Goal: Task Accomplishment & Management: Use online tool/utility

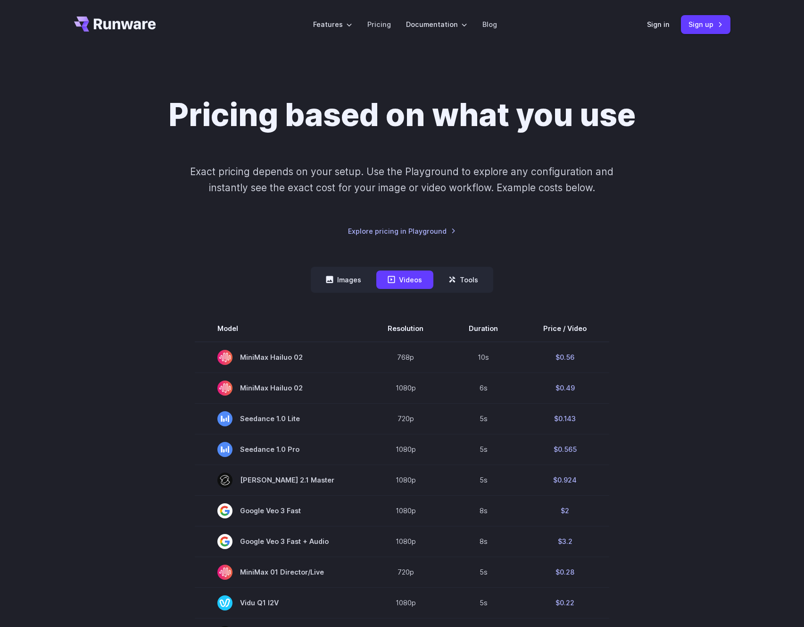
scroll to position [2, 0]
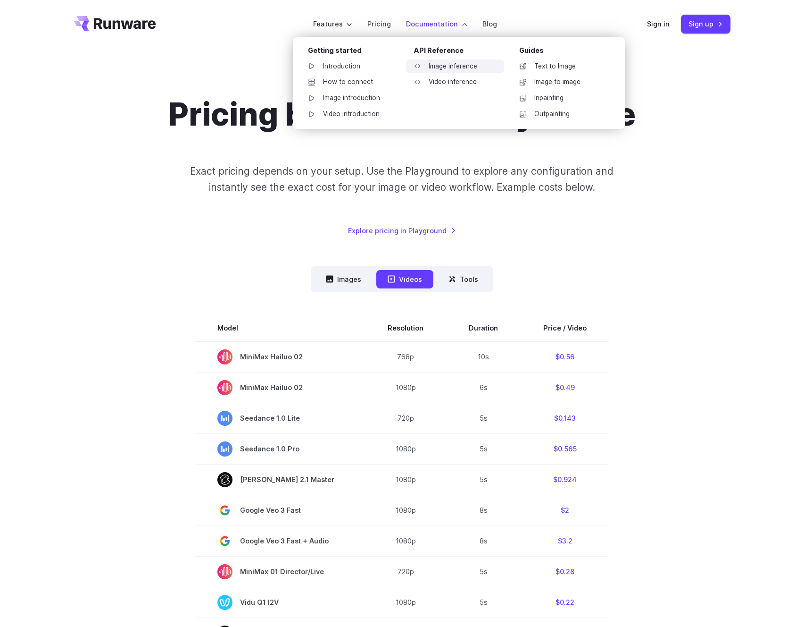
click at [447, 64] on link "Image inference" at bounding box center [455, 66] width 98 height 14
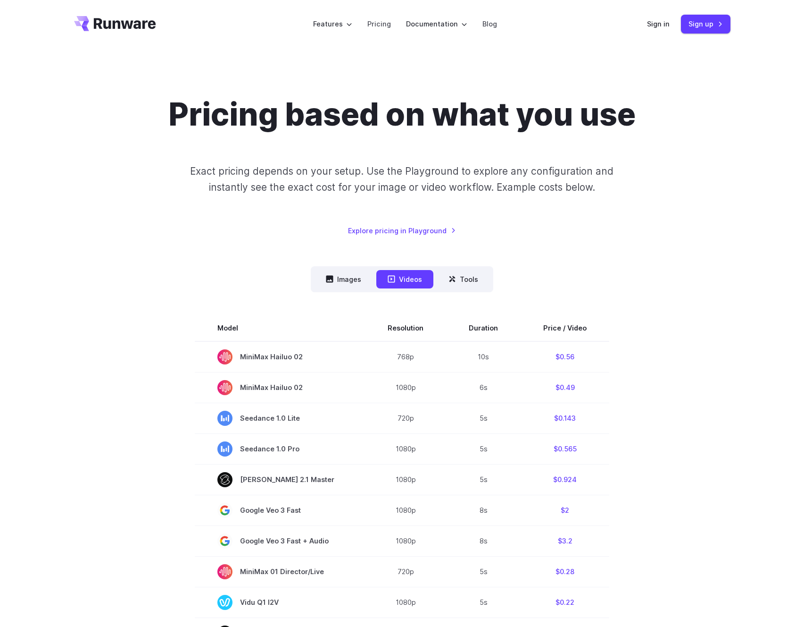
click at [589, 253] on div "Pricing based on what you use Exact pricing depends on your setup. Use the Play…" at bounding box center [402, 546] width 657 height 901
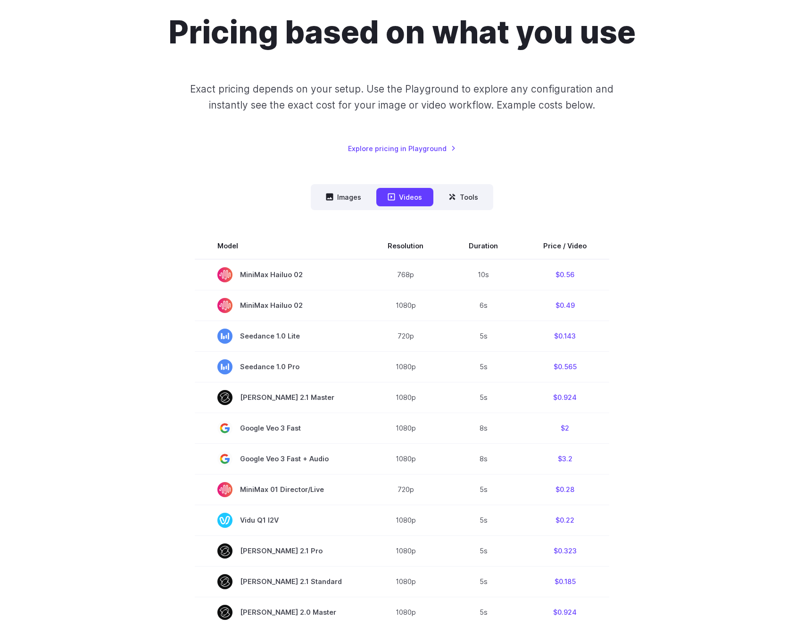
scroll to position [87, 0]
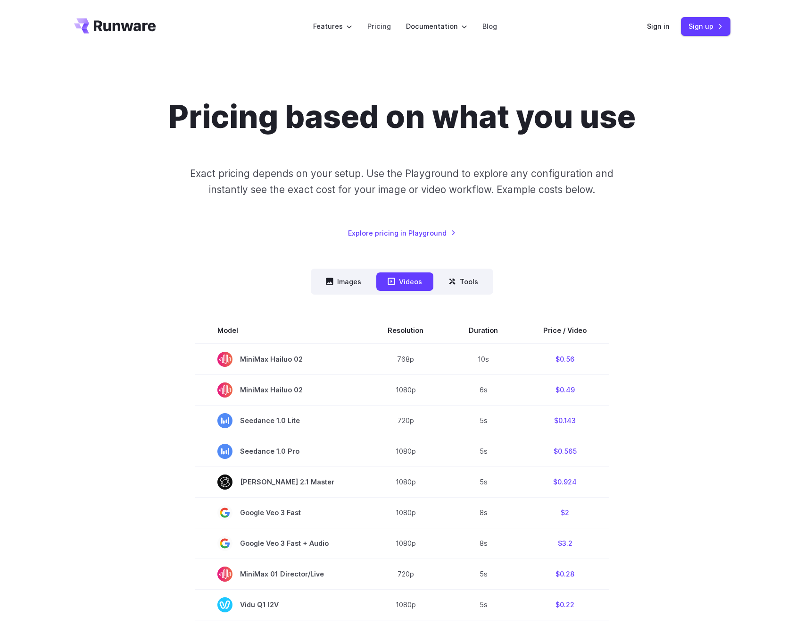
click at [342, 270] on nav "Images Videos Tools ****** ****** *****" at bounding box center [402, 281] width 183 height 26
click at [344, 275] on button "Images" at bounding box center [344, 281] width 58 height 18
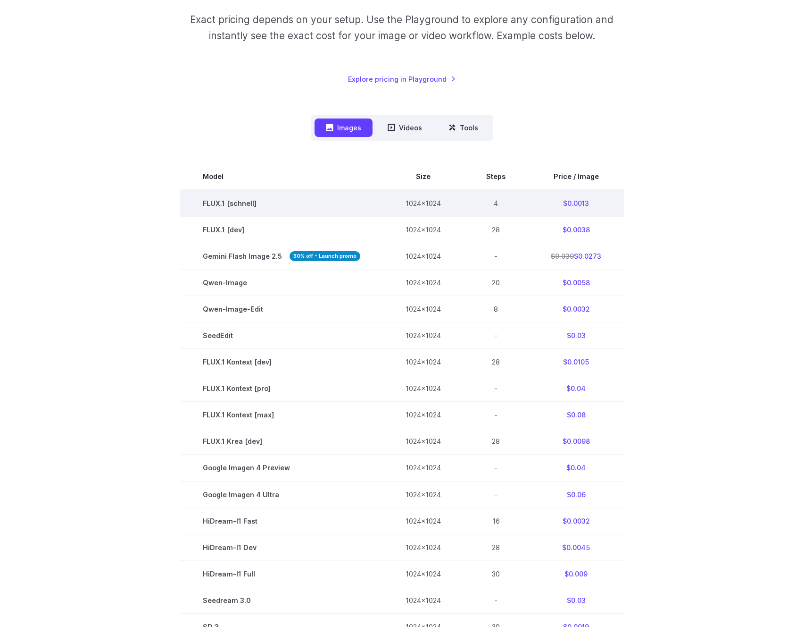
scroll to position [256, 0]
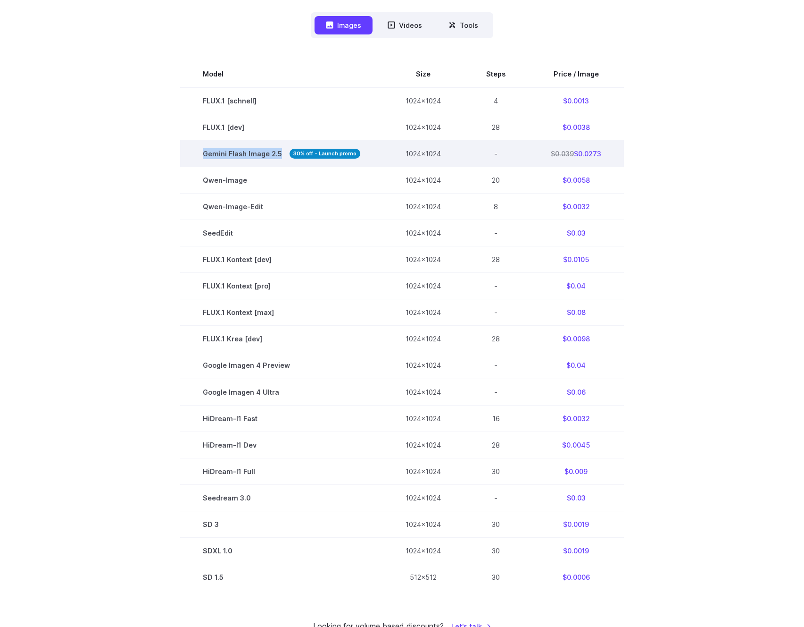
drag, startPoint x: 281, startPoint y: 153, endPoint x: 200, endPoint y: 153, distance: 80.7
click at [200, 153] on td "Gemini Flash Image 2.5 30% off - Launch promo" at bounding box center [281, 154] width 203 height 26
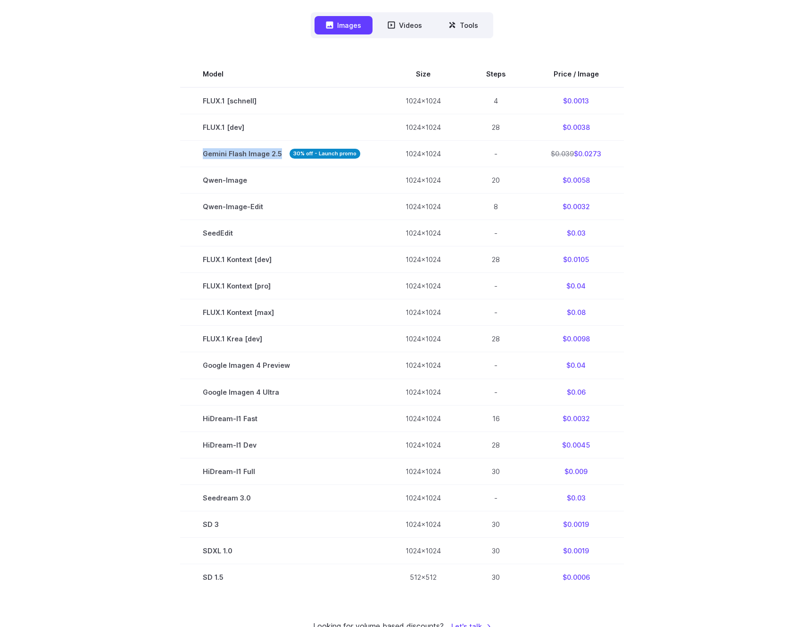
copy span "Gemini Flash Image 2.5"
click at [739, 284] on div "Pricing based on what you use Exact pricing depends on your setup. Use the Play…" at bounding box center [402, 237] width 679 height 790
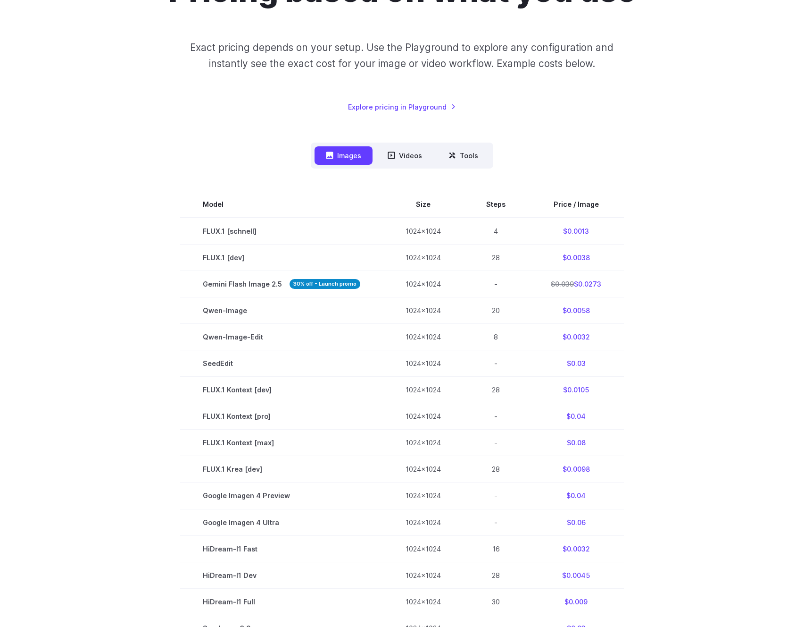
scroll to position [0, 0]
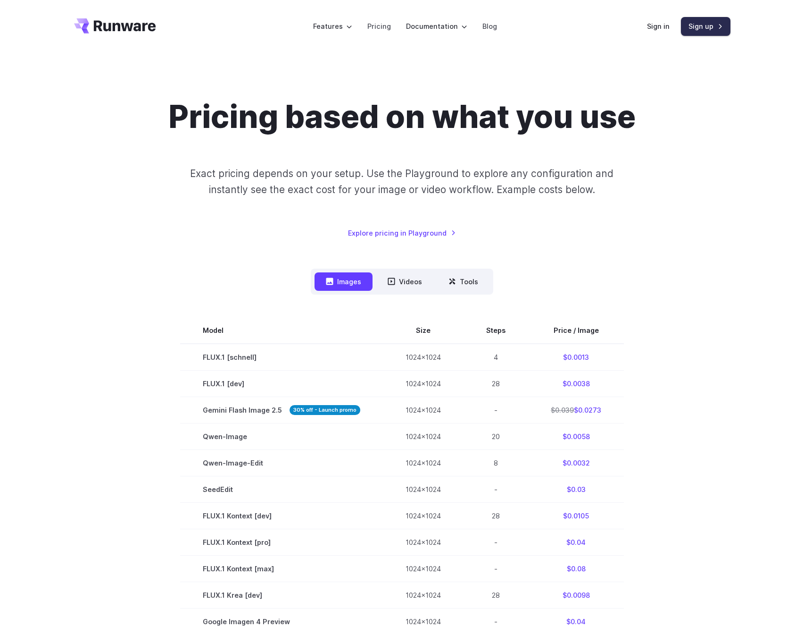
click at [698, 21] on link "Sign up" at bounding box center [706, 26] width 50 height 18
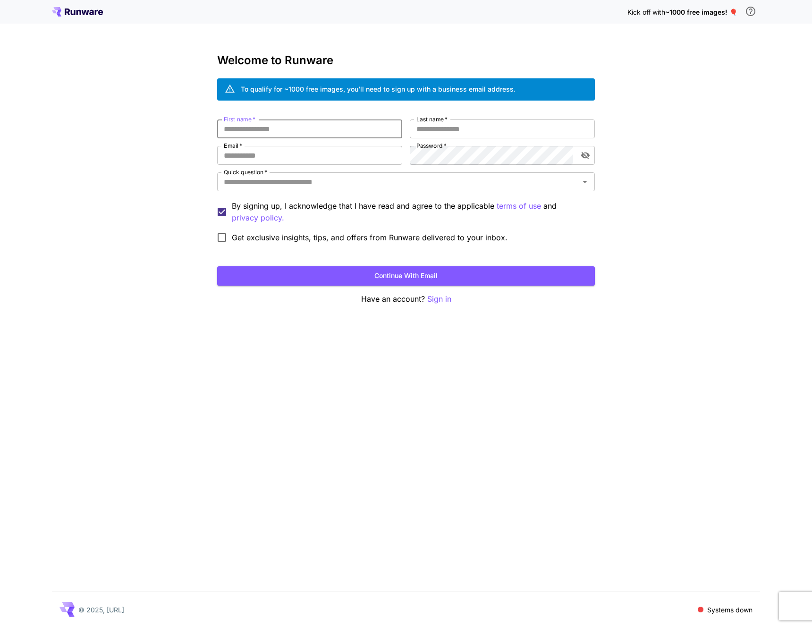
click at [336, 131] on input "First name   *" at bounding box center [309, 128] width 185 height 19
type input "*******"
type input "****"
type input "**********"
click at [324, 171] on div "**********" at bounding box center [405, 183] width 377 height 128
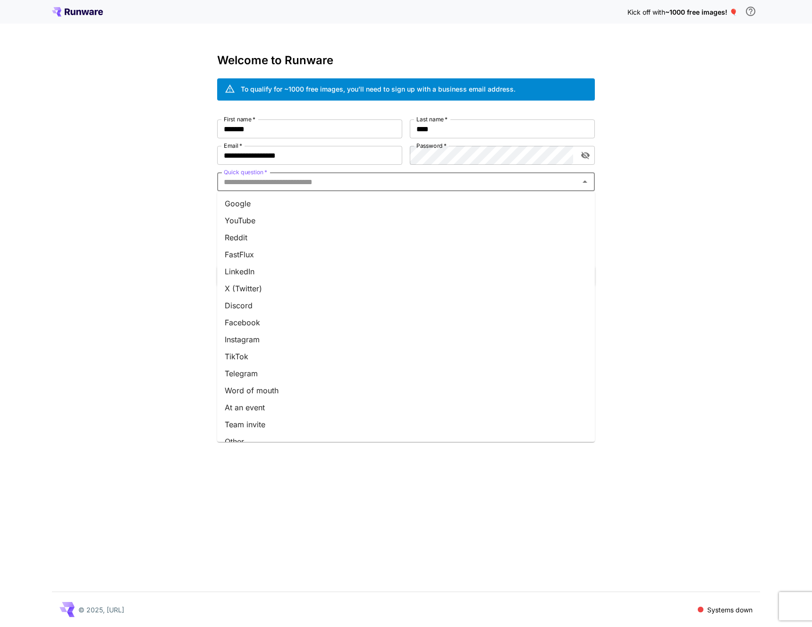
click at [324, 178] on input "Quick question   *" at bounding box center [398, 181] width 356 height 13
click at [256, 287] on li "X (Twitter)" at bounding box center [405, 288] width 377 height 17
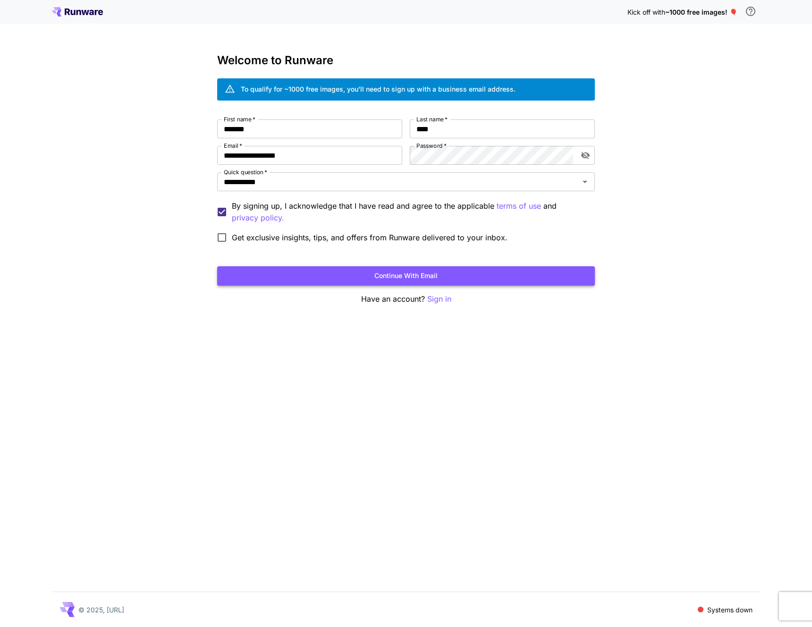
click at [238, 270] on button "Continue with email" at bounding box center [405, 275] width 377 height 19
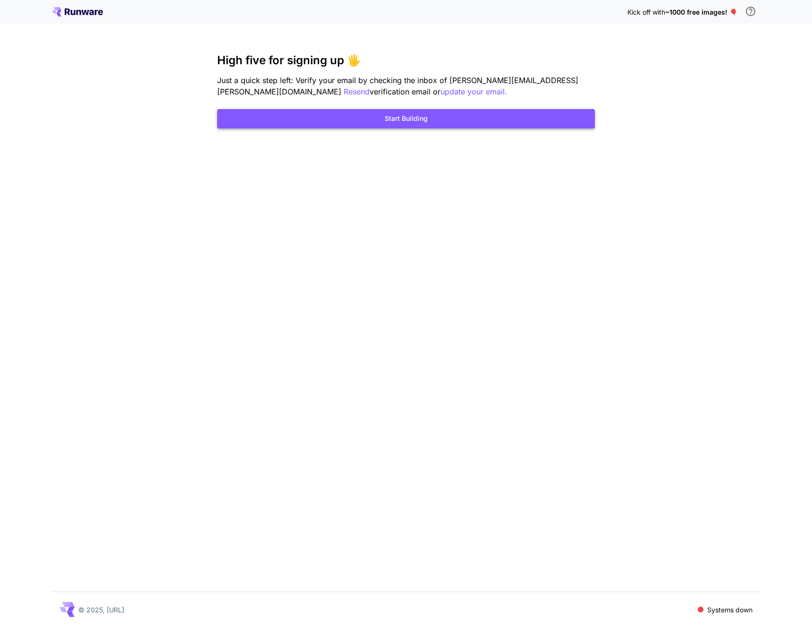
click at [452, 125] on button "Start Building" at bounding box center [405, 118] width 377 height 19
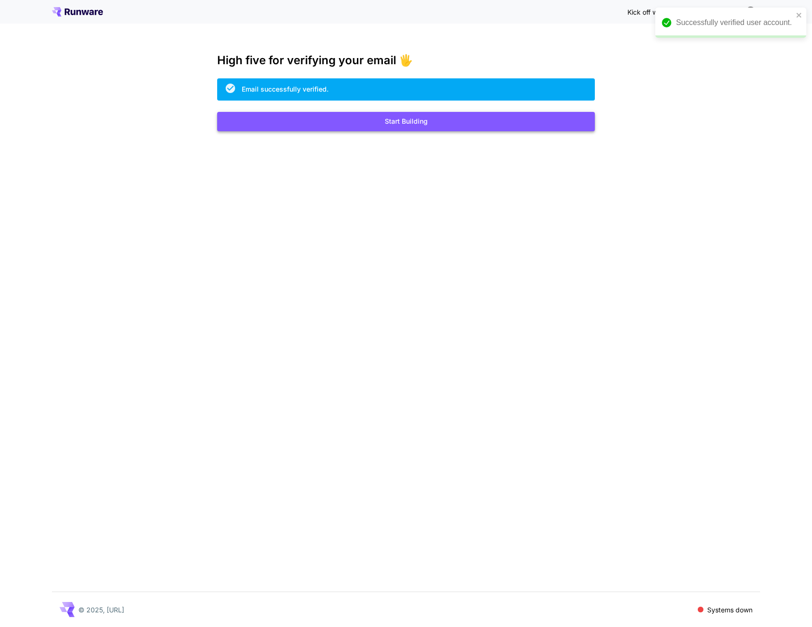
click at [396, 118] on button "Start Building" at bounding box center [405, 121] width 377 height 19
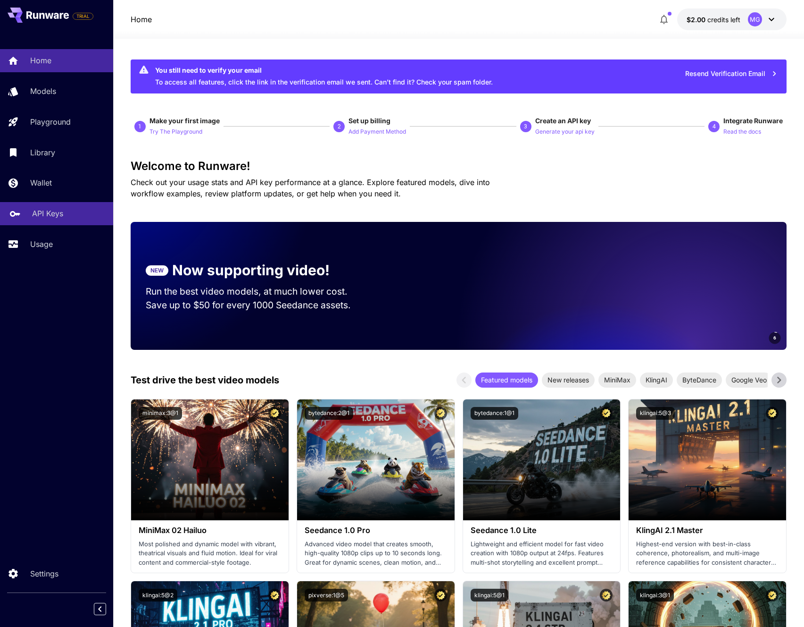
click at [39, 213] on p "API Keys" at bounding box center [47, 213] width 31 height 11
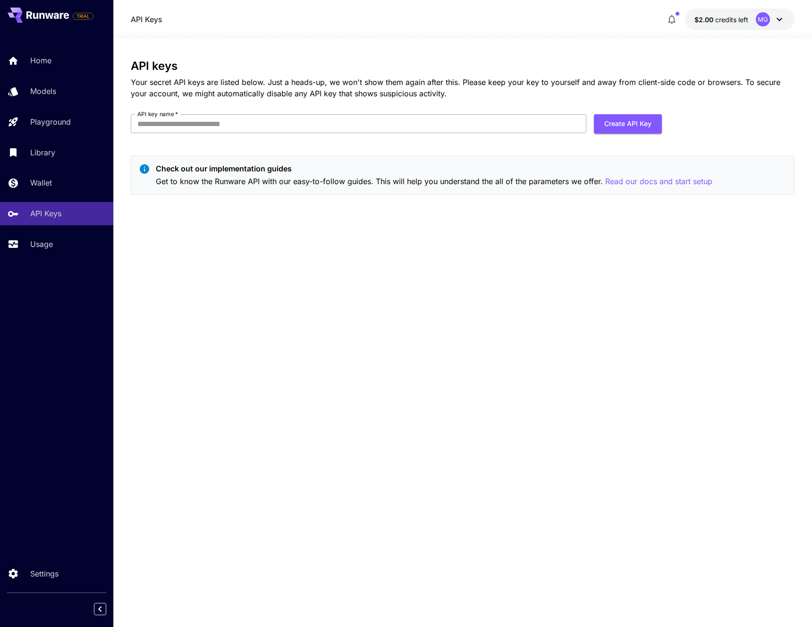
click at [413, 126] on input "API key name   *" at bounding box center [358, 123] width 455 height 19
type input "**********"
click at [666, 125] on div "**********" at bounding box center [462, 130] width 663 height 142
click at [645, 121] on button "Create API Key" at bounding box center [628, 123] width 68 height 19
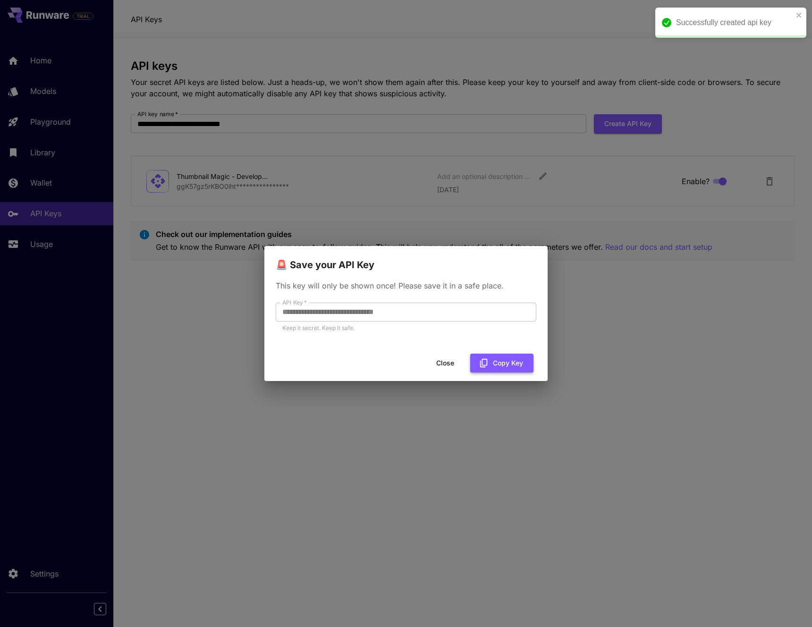
click at [489, 362] on button "Copy Key" at bounding box center [501, 362] width 63 height 19
click at [407, 354] on div "Close Copy Key" at bounding box center [405, 363] width 283 height 27
click at [439, 358] on button "Close" at bounding box center [445, 362] width 42 height 19
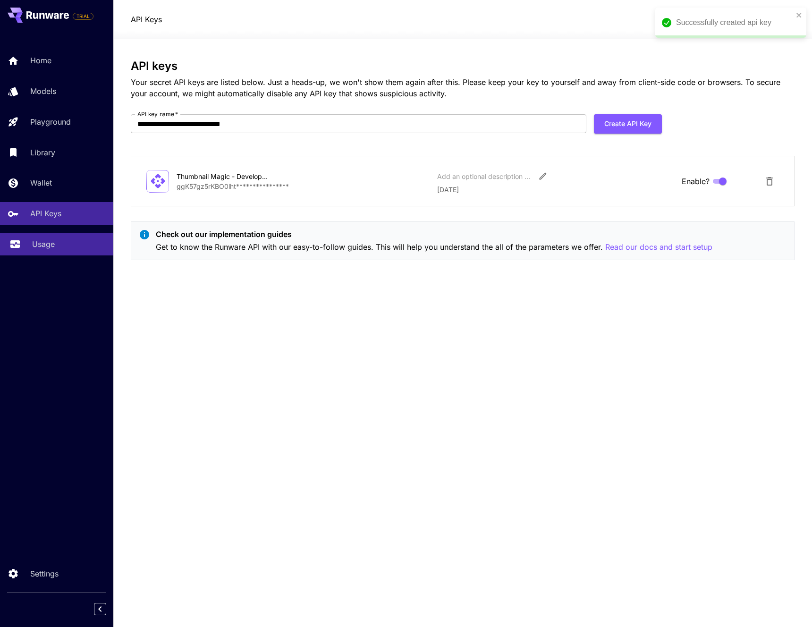
click at [47, 247] on p "Usage" at bounding box center [43, 243] width 23 height 11
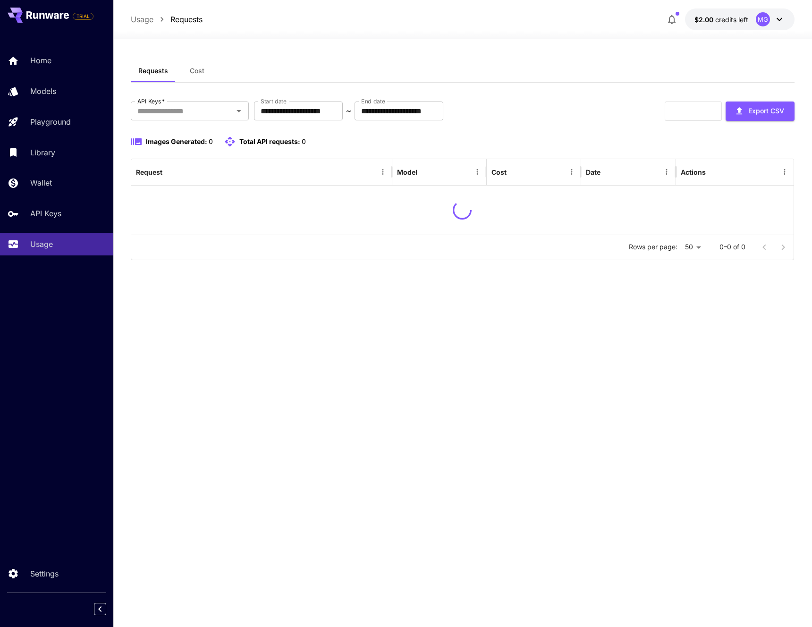
click at [735, 22] on span "credits left" at bounding box center [731, 20] width 33 height 8
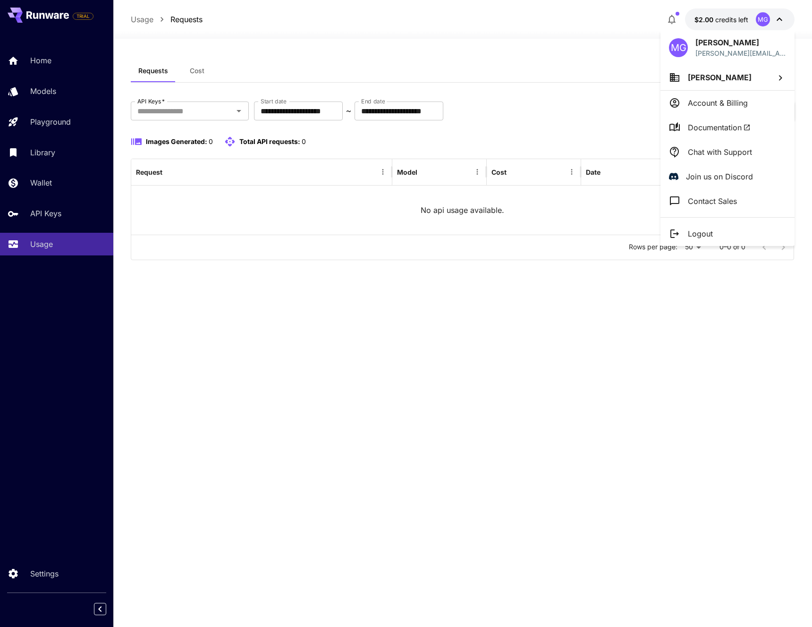
click at [736, 18] on div at bounding box center [406, 313] width 812 height 627
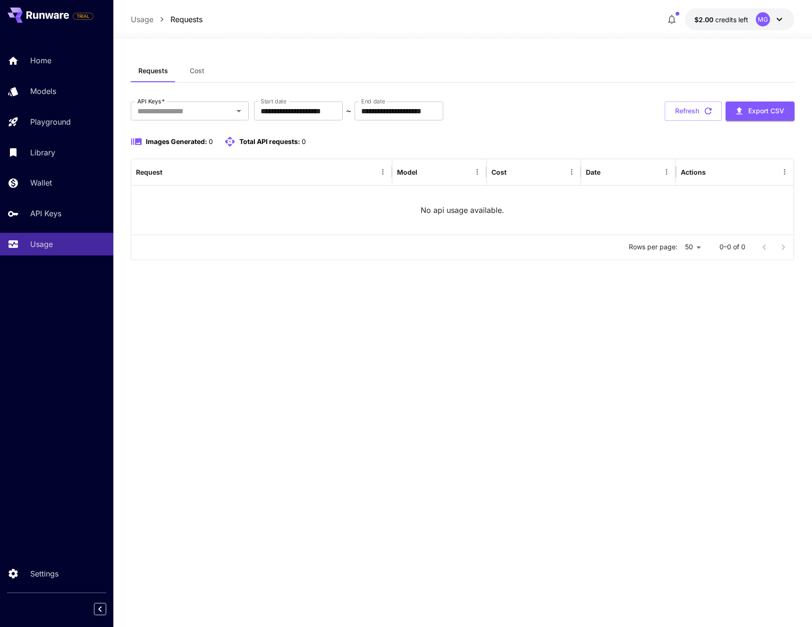
click at [577, 327] on div "**********" at bounding box center [462, 332] width 663 height 546
click at [683, 106] on button "Refresh" at bounding box center [692, 110] width 57 height 19
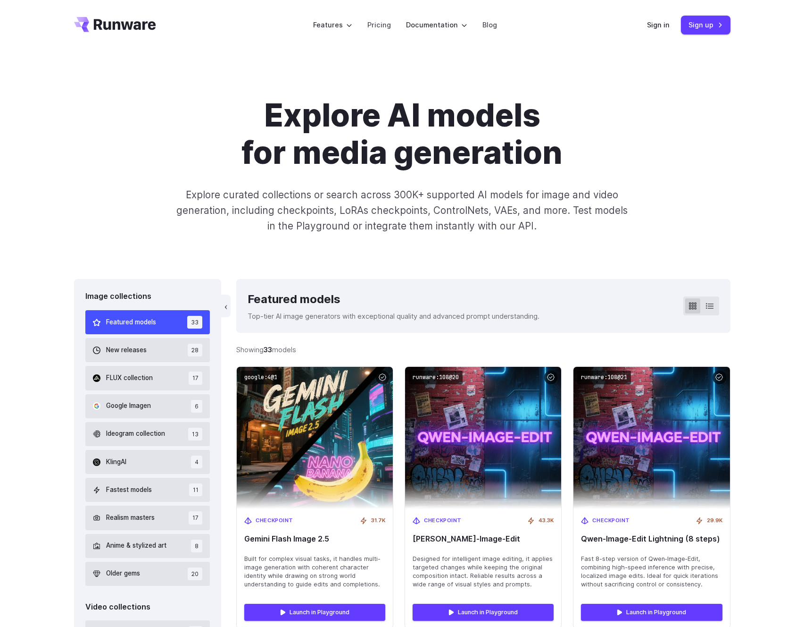
scroll to position [2, 0]
click at [146, 404] on span "Google Imagen" at bounding box center [128, 405] width 45 height 10
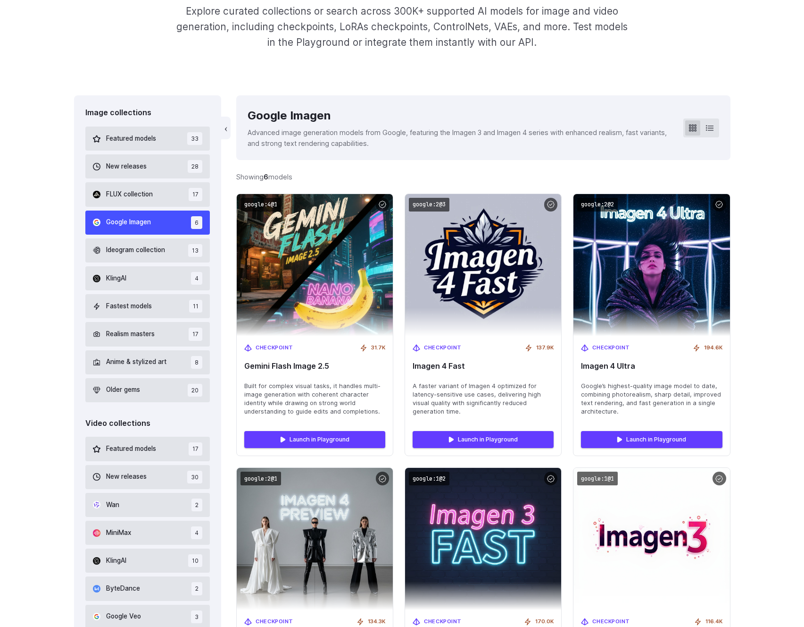
scroll to position [220, 0]
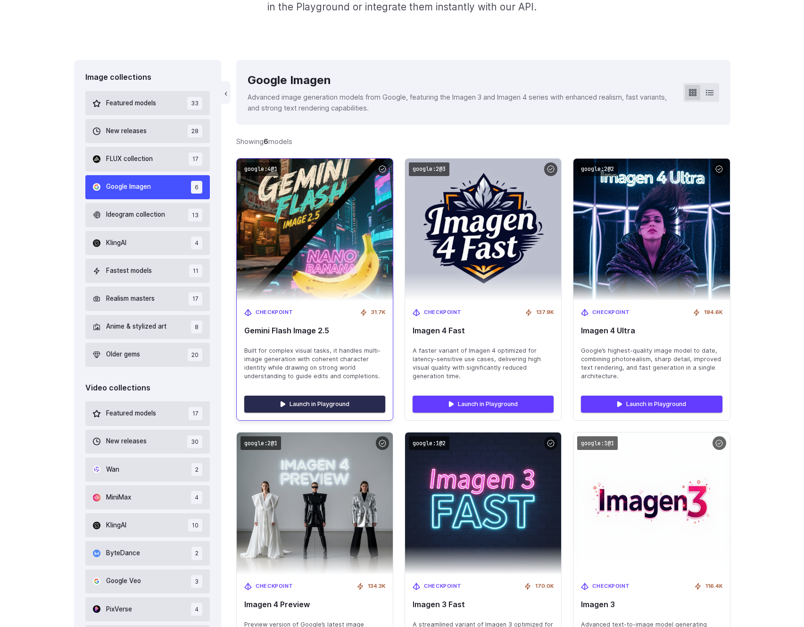
click at [303, 399] on link "Launch in Playground" at bounding box center [314, 403] width 141 height 17
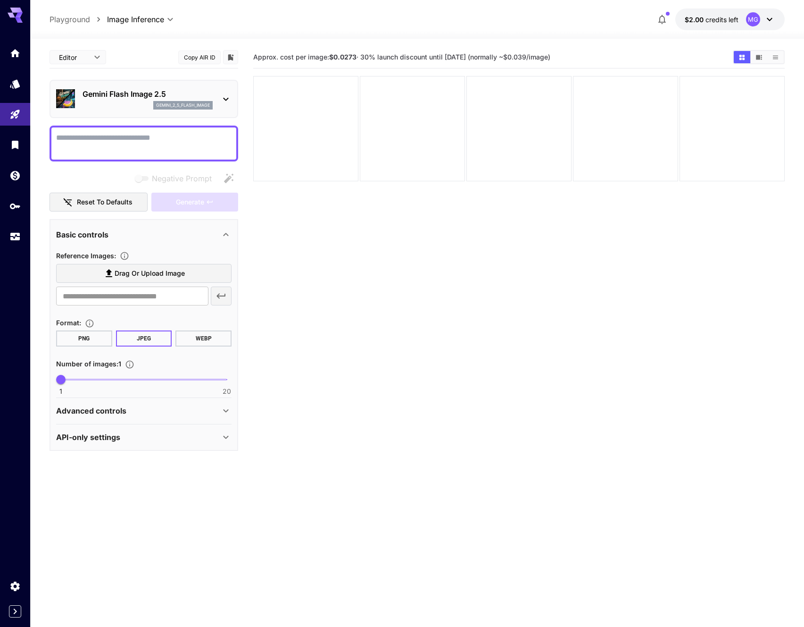
paste textarea "**********"
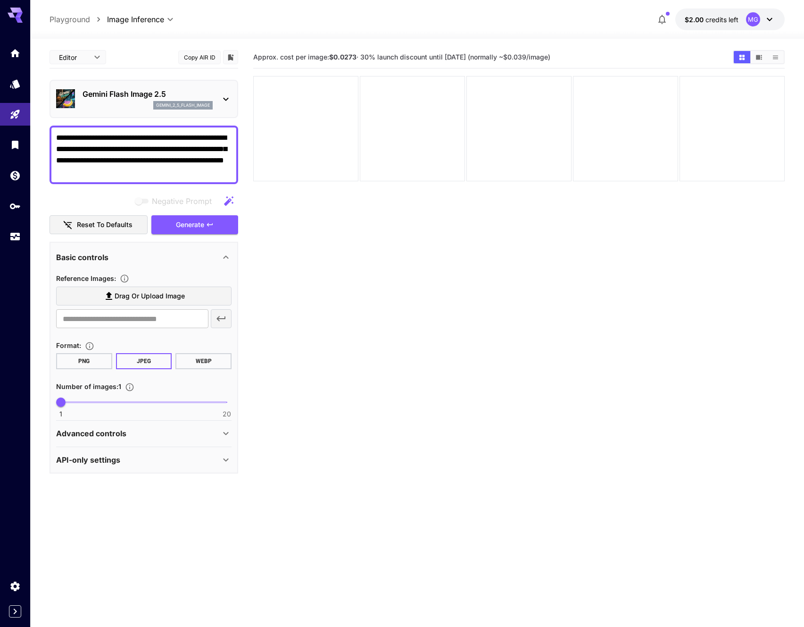
type textarea "**********"
click at [200, 292] on label "Drag or upload image" at bounding box center [144, 295] width 176 height 19
click at [0, 0] on input "Drag or upload image" at bounding box center [0, 0] width 0 height 0
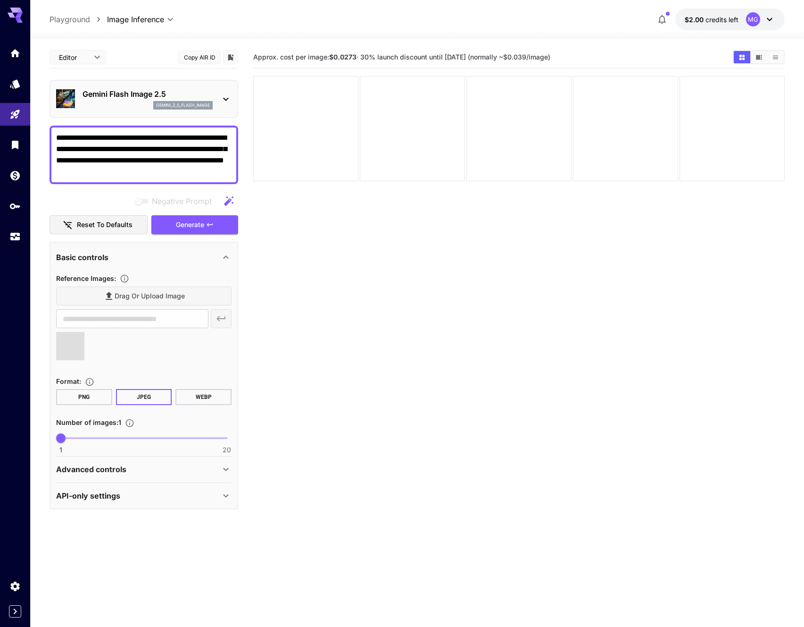
type input "**********"
click at [104, 402] on button "PNG" at bounding box center [84, 397] width 56 height 16
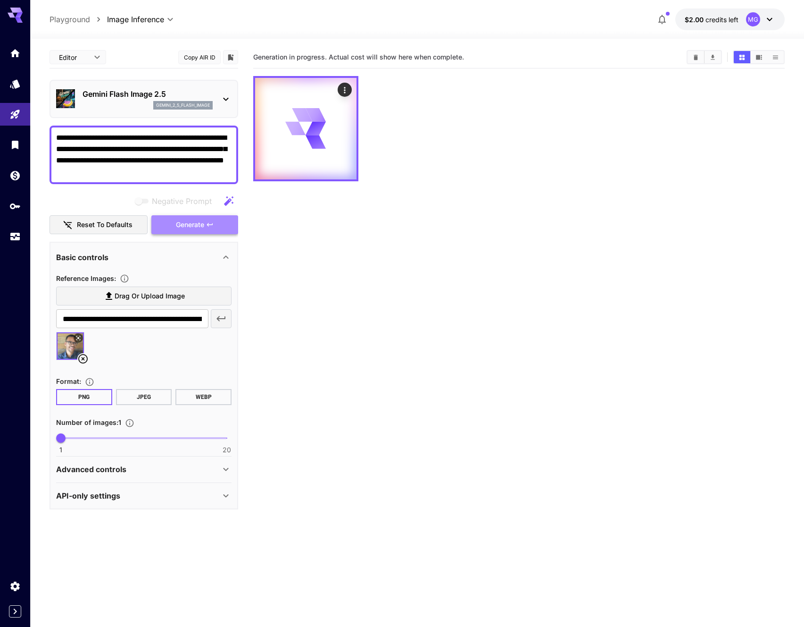
click at [194, 222] on span "Generate" at bounding box center [190, 225] width 28 height 12
click at [211, 461] on div "Advanced controls" at bounding box center [144, 469] width 176 height 23
click at [213, 464] on div "Advanced controls" at bounding box center [138, 468] width 164 height 11
click at [218, 503] on div "API-only settings" at bounding box center [144, 495] width 176 height 23
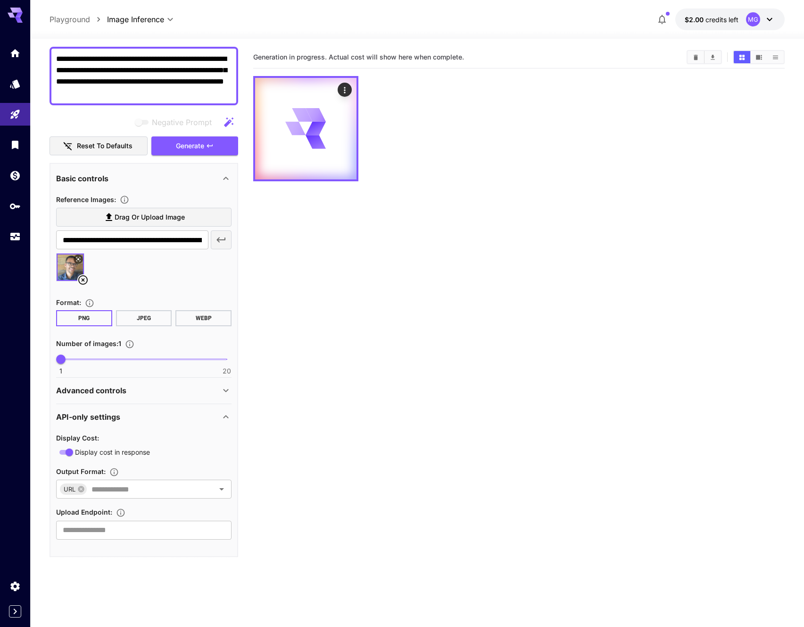
scroll to position [80, 0]
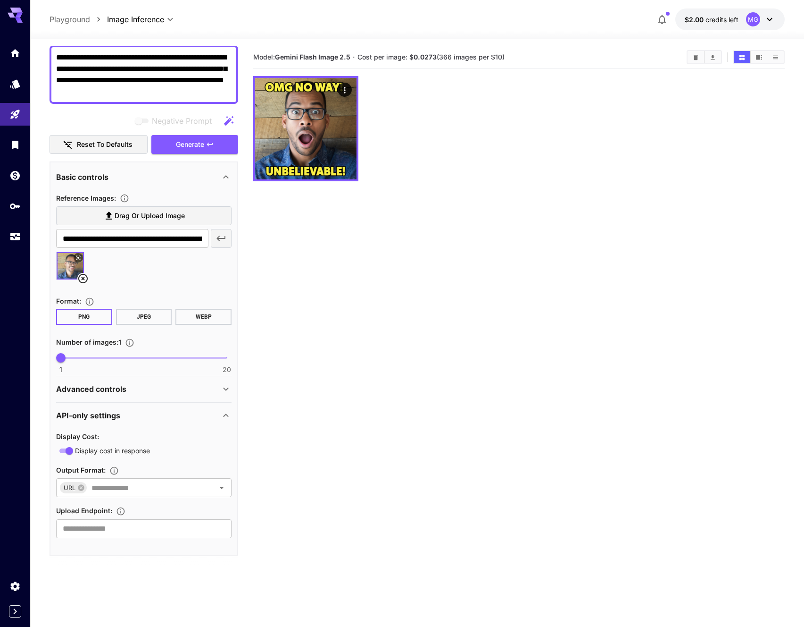
click at [220, 412] on icon at bounding box center [225, 415] width 11 height 11
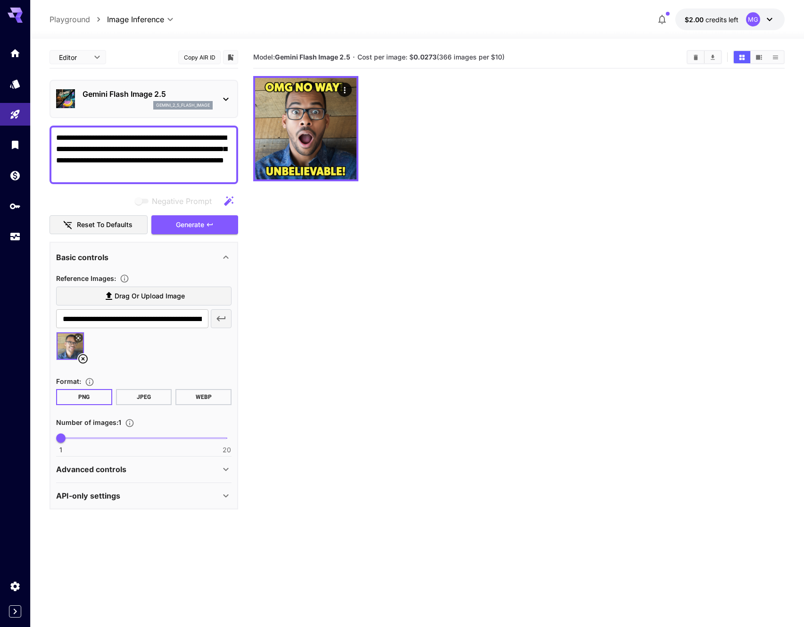
scroll to position [0, 0]
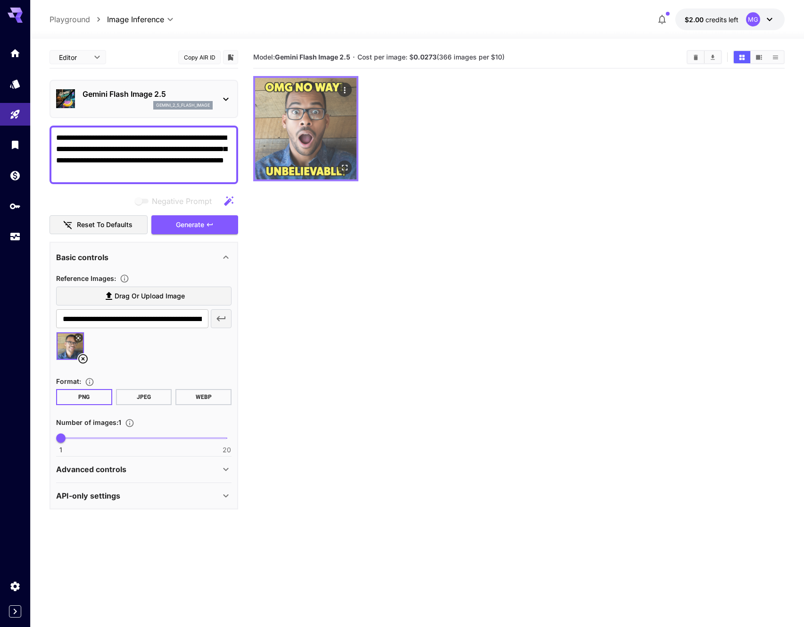
click at [305, 159] on img at bounding box center [305, 128] width 101 height 101
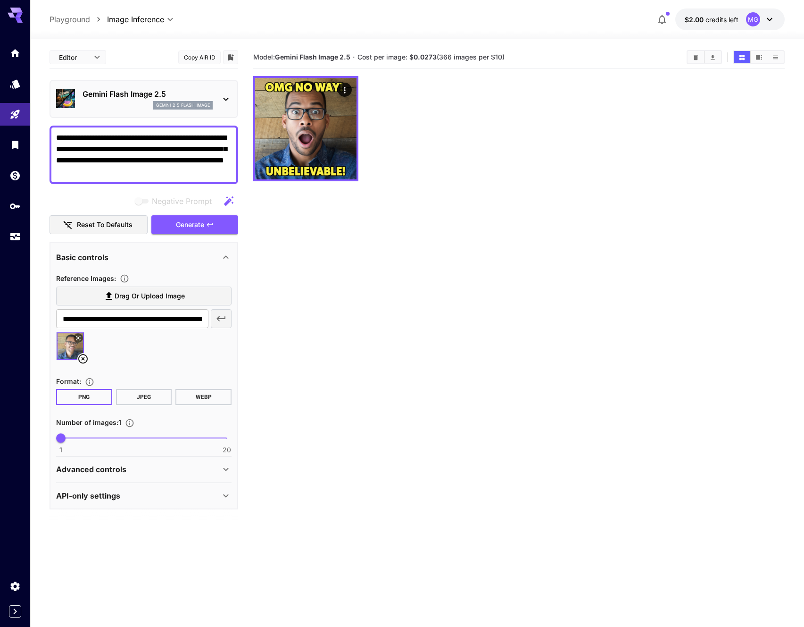
click at [199, 172] on textarea "**********" at bounding box center [144, 154] width 176 height 45
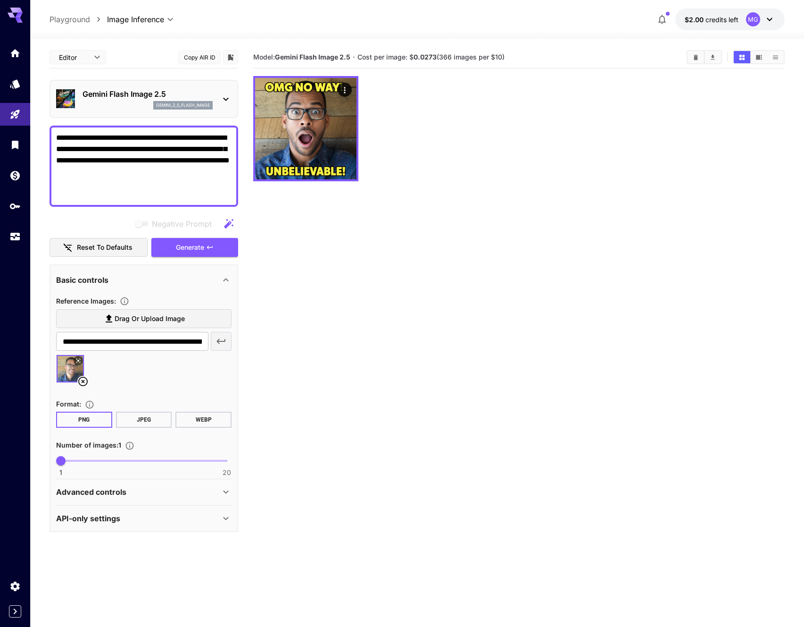
paste textarea "**********"
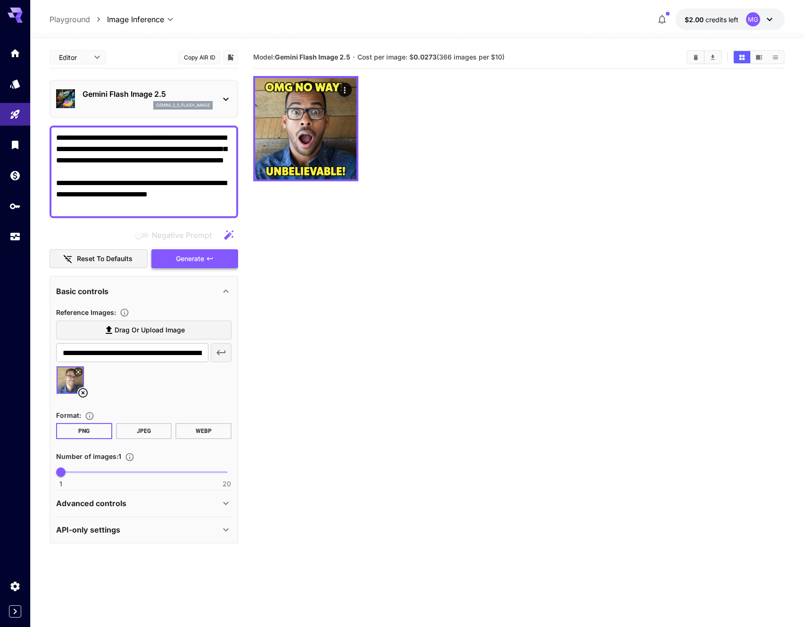
type textarea "**********"
click at [189, 253] on span "Generate" at bounding box center [190, 259] width 28 height 12
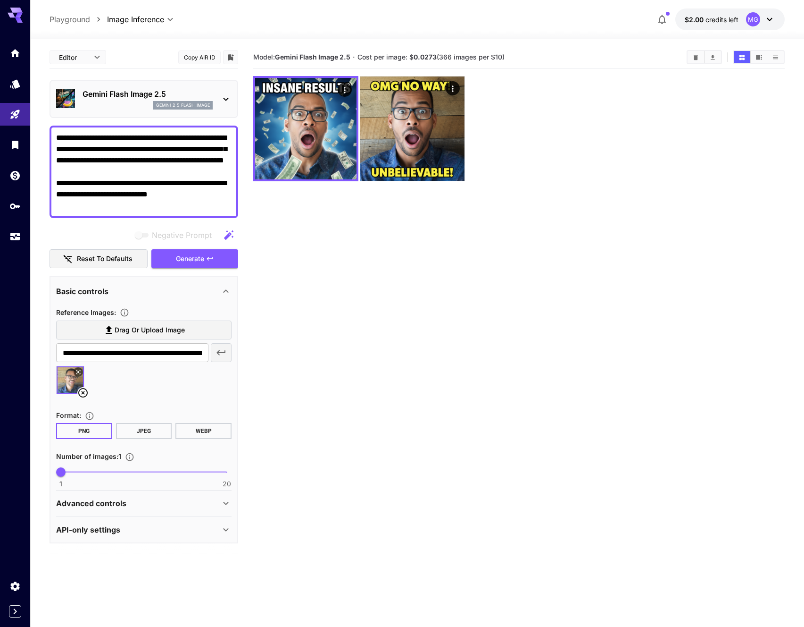
click at [81, 389] on icon at bounding box center [82, 392] width 11 height 11
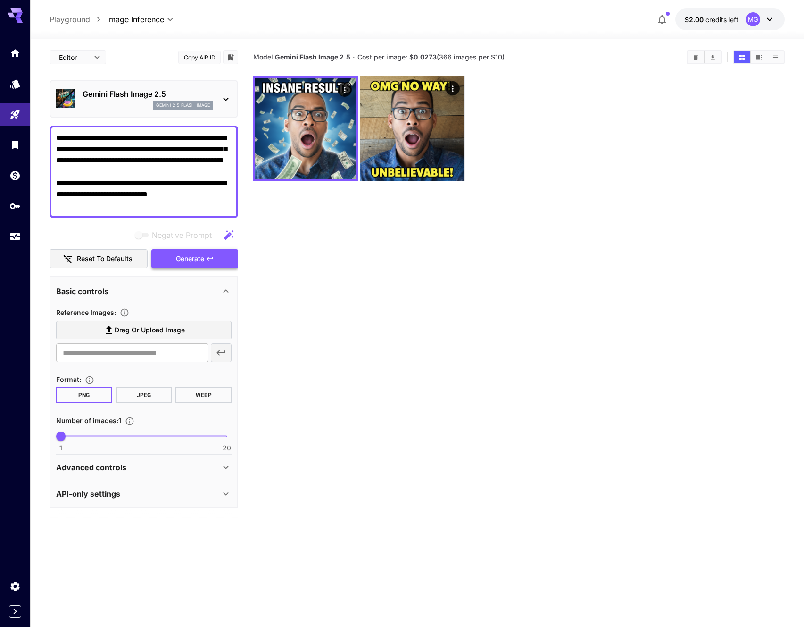
click at [191, 255] on span "Generate" at bounding box center [190, 259] width 28 height 12
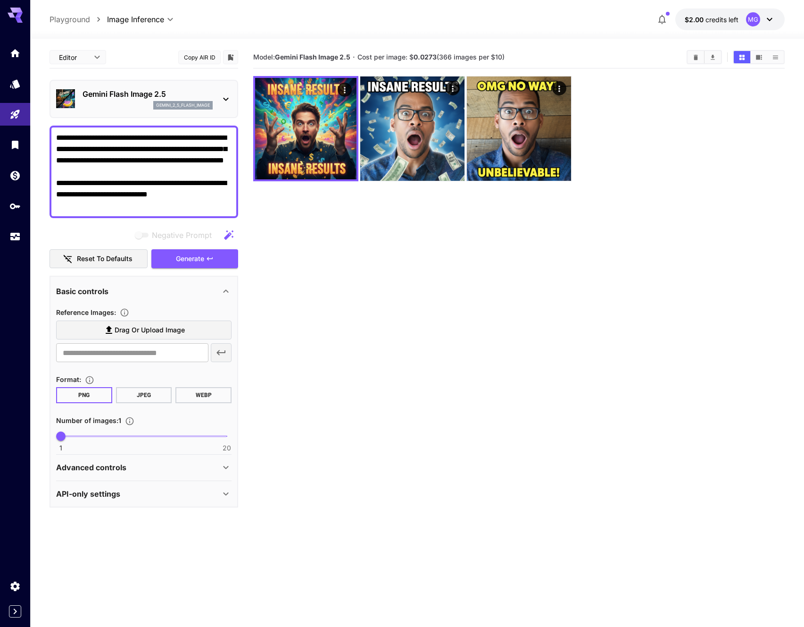
click at [223, 96] on icon at bounding box center [225, 98] width 11 height 11
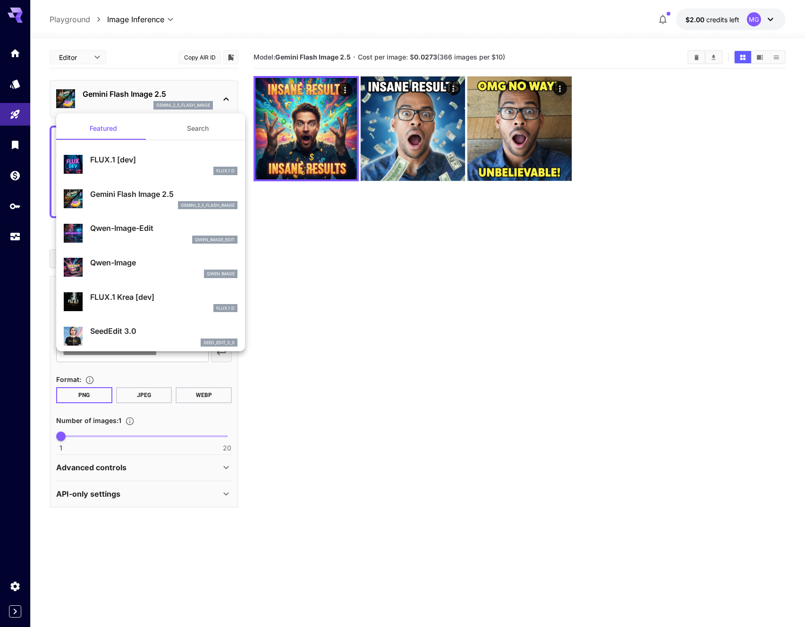
click at [686, 50] on div at bounding box center [406, 313] width 812 height 627
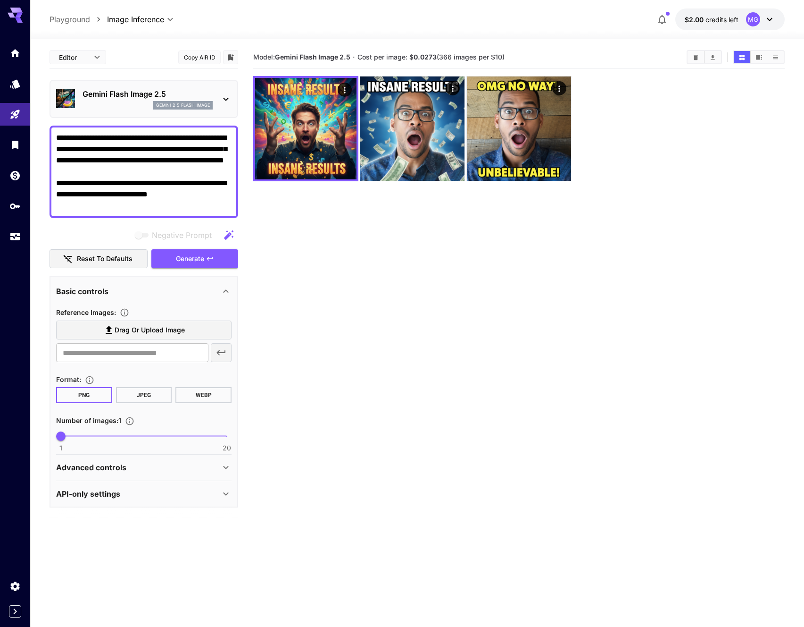
click at [189, 55] on button "Copy AIR ID" at bounding box center [199, 57] width 42 height 14
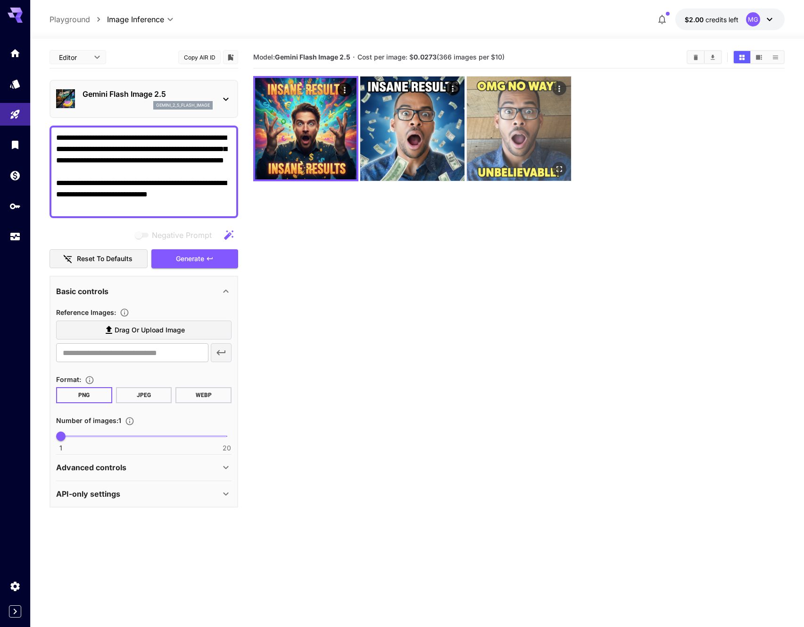
click at [515, 149] on img at bounding box center [519, 128] width 104 height 104
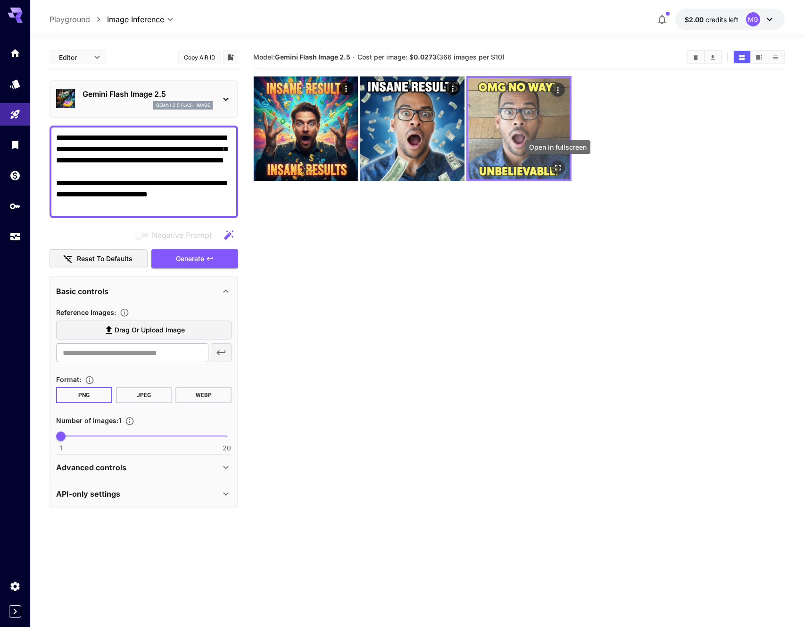
click at [553, 165] on button "Open in fullscreen" at bounding box center [558, 167] width 14 height 14
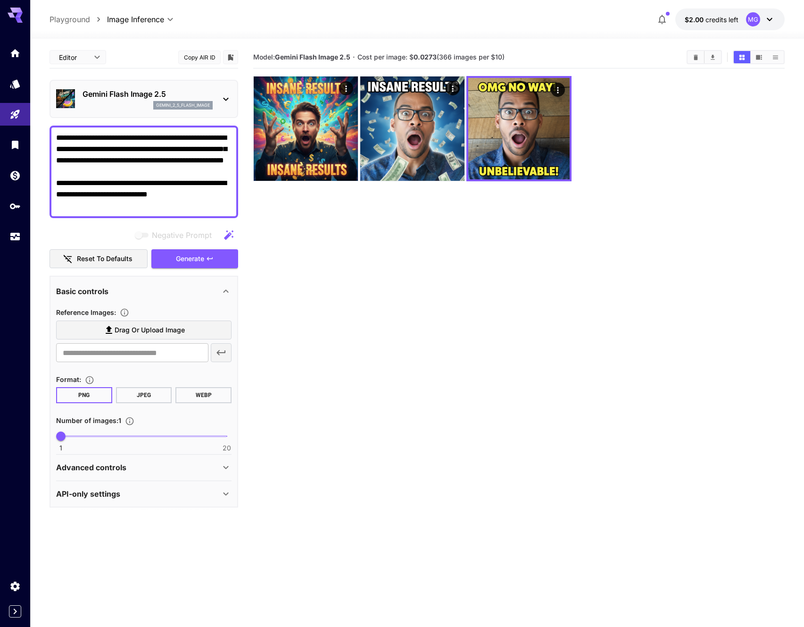
drag, startPoint x: 543, startPoint y: 378, endPoint x: 530, endPoint y: 357, distance: 24.8
click at [543, 378] on section "Model: Gemini Flash Image 2.5 · Cost per image: $ 0.0273 (366 images per $10)" at bounding box center [519, 359] width 532 height 627
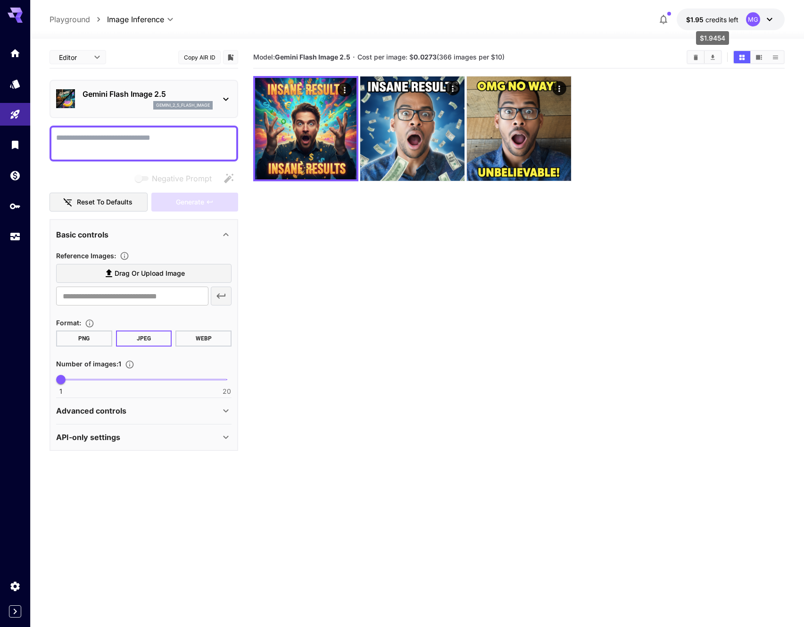
click at [736, 20] on span "credits left" at bounding box center [722, 20] width 33 height 8
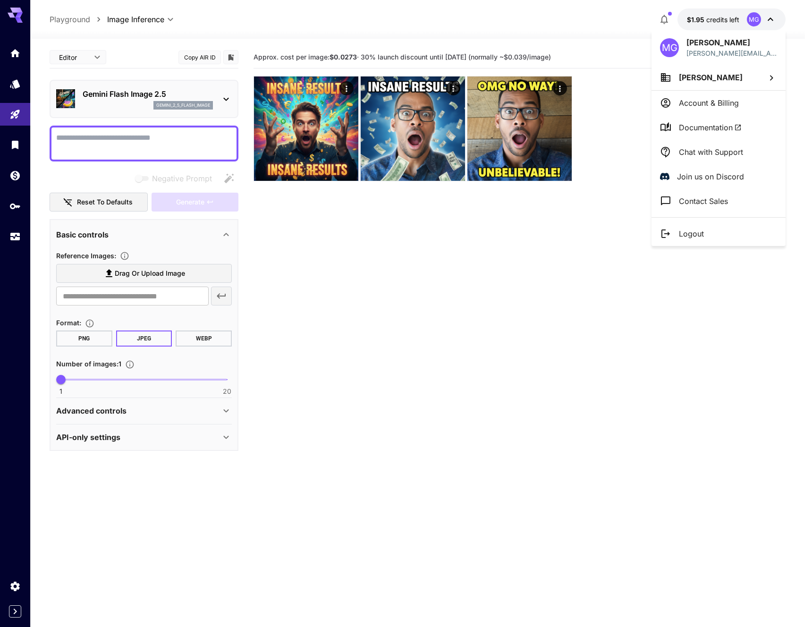
click at [736, 18] on div at bounding box center [406, 313] width 812 height 627
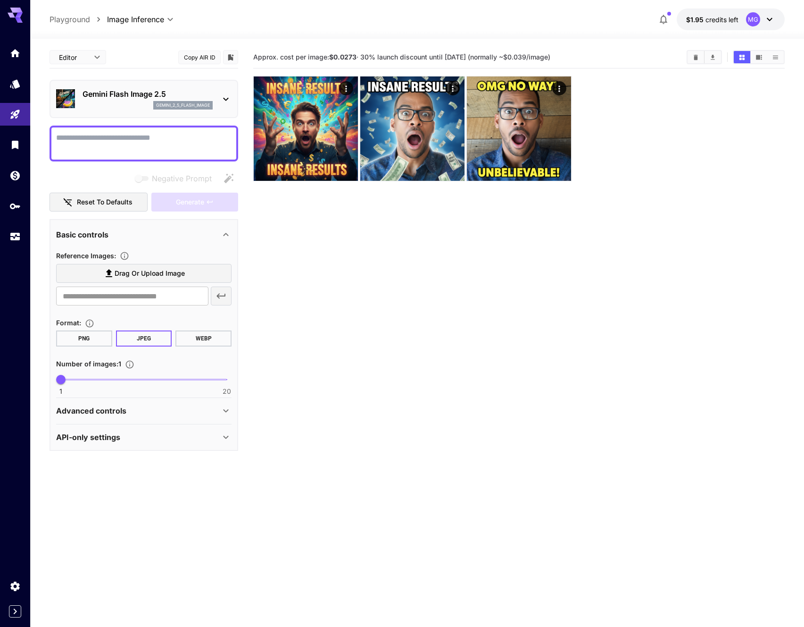
click at [197, 59] on button "Copy AIR ID" at bounding box center [199, 57] width 42 height 14
click at [669, 18] on icon "button" at bounding box center [663, 19] width 11 height 11
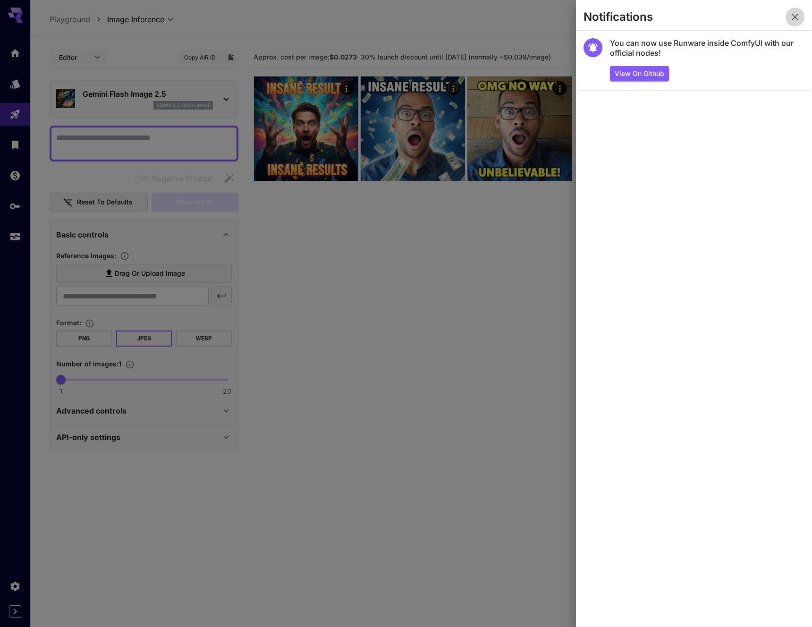
click at [791, 15] on icon "button" at bounding box center [794, 16] width 11 height 11
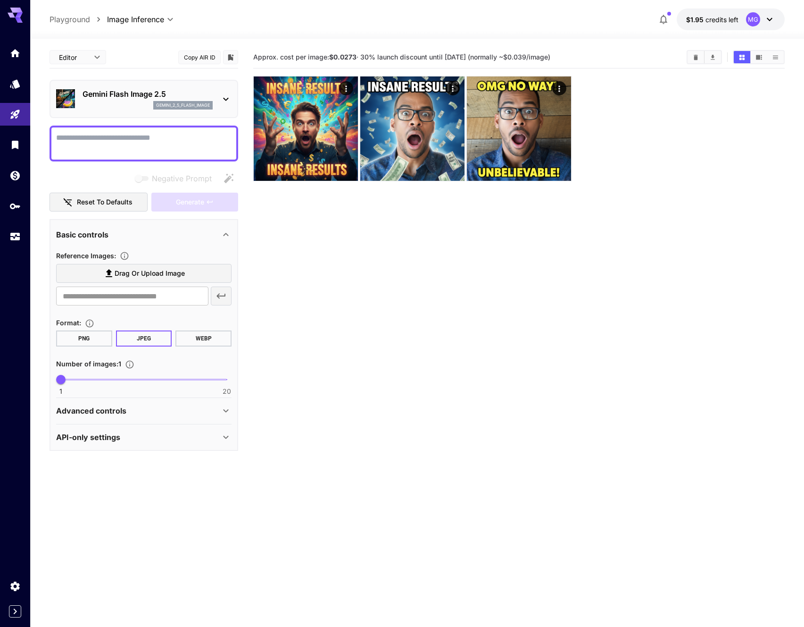
click at [173, 434] on div "API-only settings" at bounding box center [138, 436] width 164 height 11
click at [124, 512] on input "text" at bounding box center [144, 509] width 113 height 13
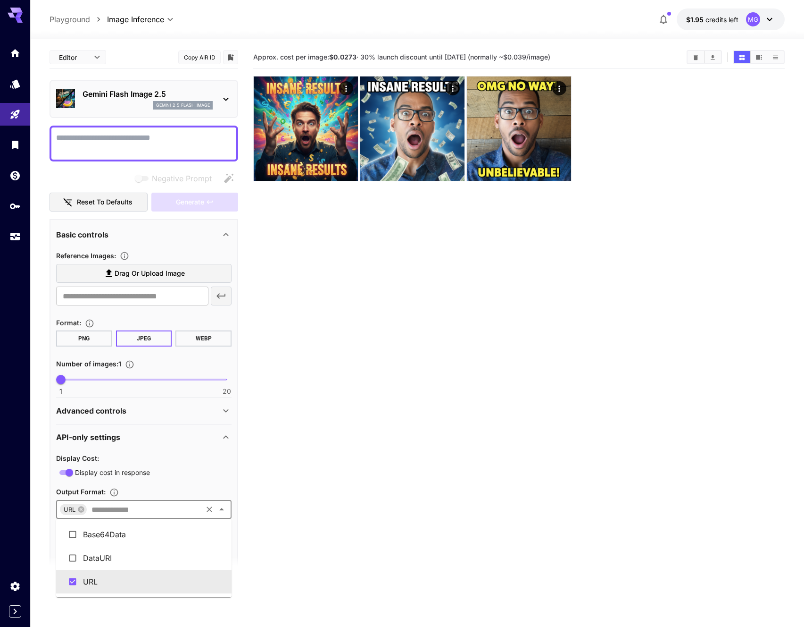
click at [226, 507] on icon "Close" at bounding box center [221, 508] width 11 height 11
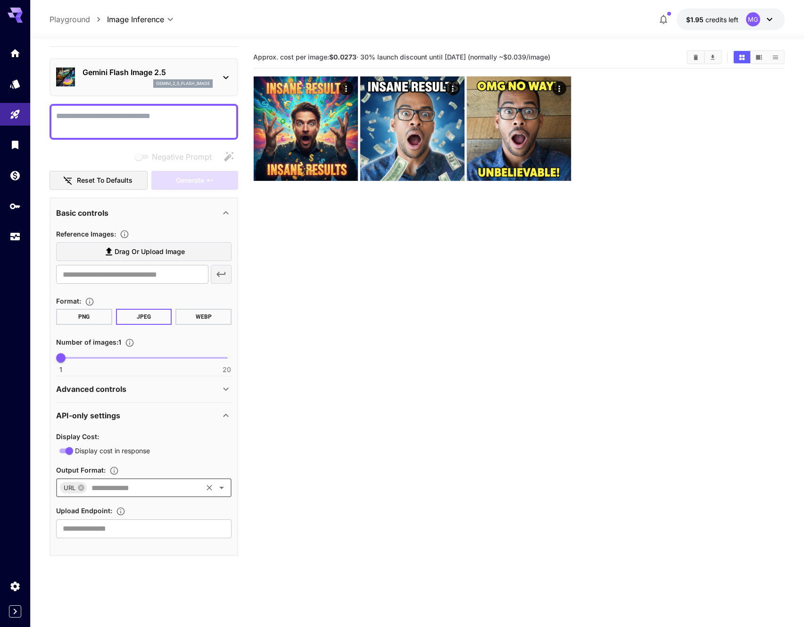
click at [771, 14] on icon at bounding box center [769, 19] width 11 height 11
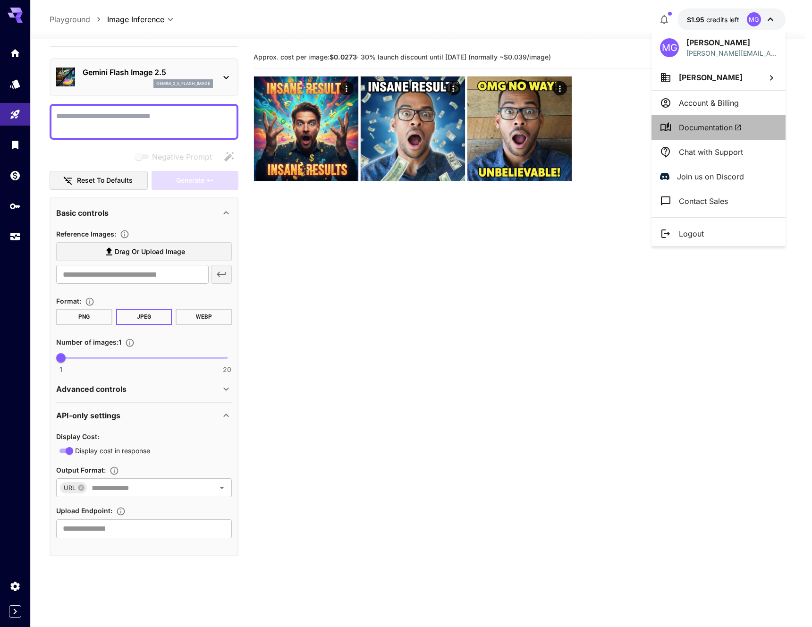
click at [698, 119] on li "Documentation" at bounding box center [718, 127] width 134 height 25
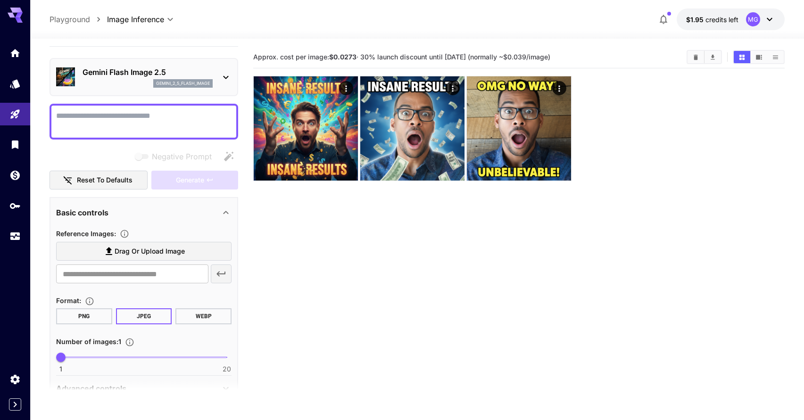
click at [128, 120] on textarea "Negative Prompt" at bounding box center [144, 121] width 176 height 23
paste textarea "**********"
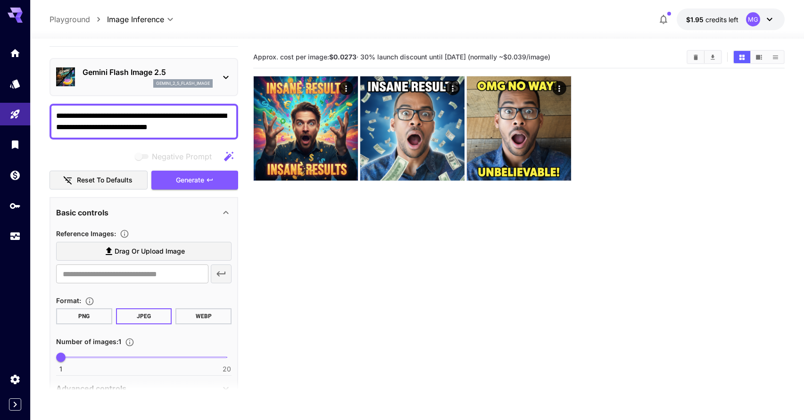
type textarea "**********"
click at [132, 252] on span "Drag or upload image" at bounding box center [150, 252] width 70 height 12
click at [0, 0] on input "Drag or upload image" at bounding box center [0, 0] width 0 height 0
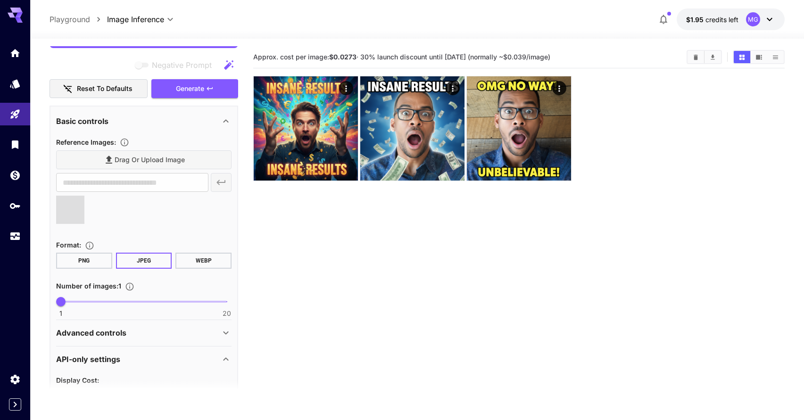
type input "**********"
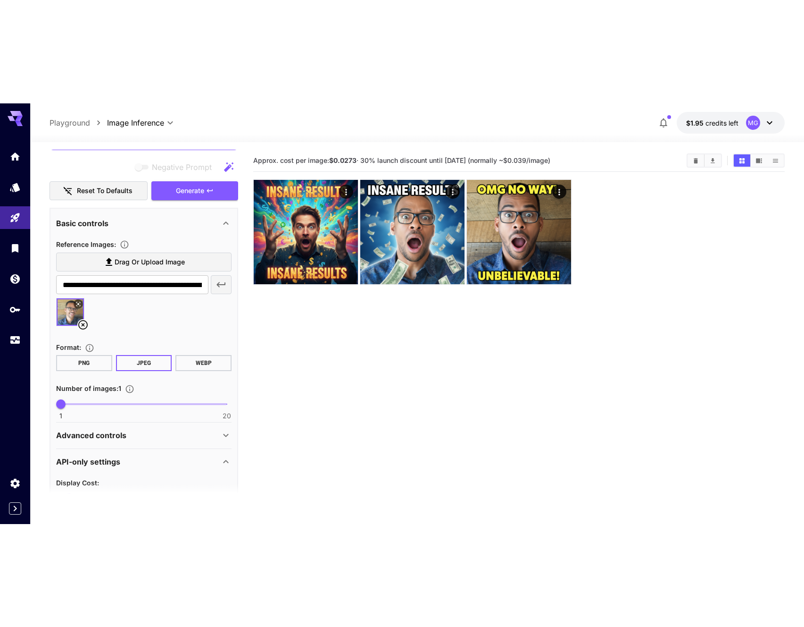
scroll to position [111, 0]
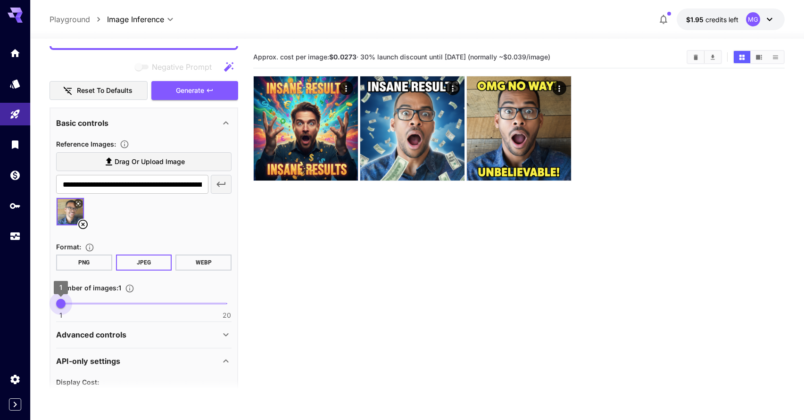
type input "*"
click at [69, 304] on span "2" at bounding box center [69, 303] width 9 height 9
click at [196, 94] on span "Generate" at bounding box center [190, 91] width 28 height 12
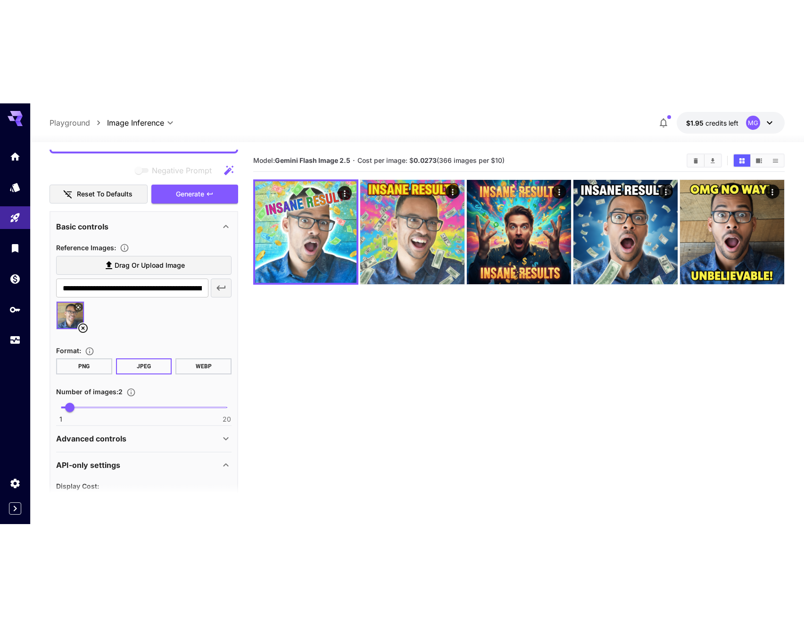
scroll to position [58, 0]
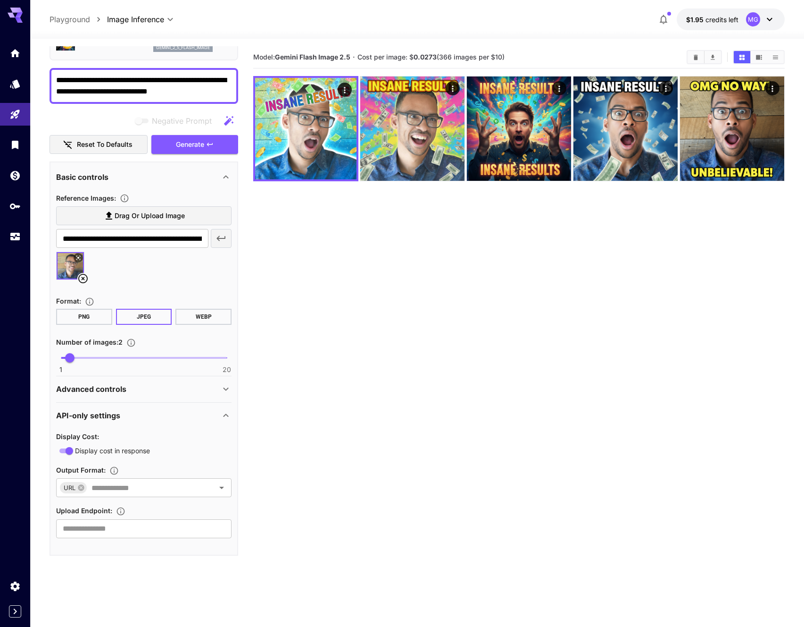
click at [559, 350] on section "Model: Gemini Flash Image 2.5 · Cost per image: $ 0.0273 (366 images per $10)" at bounding box center [519, 359] width 532 height 627
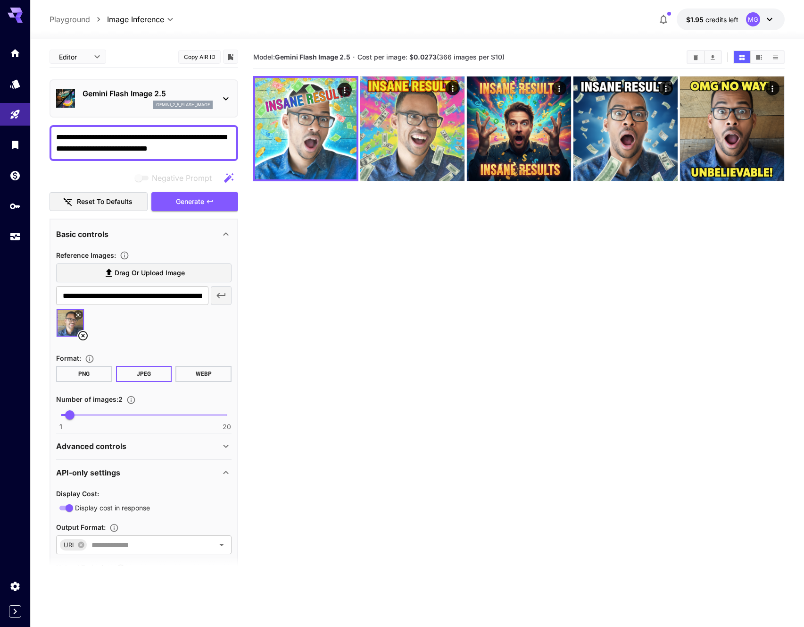
scroll to position [0, 0]
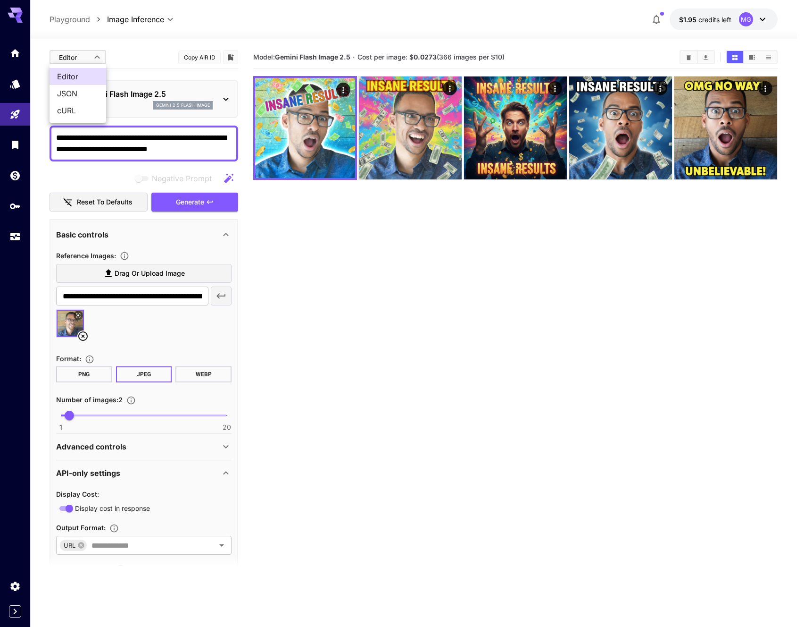
click at [90, 51] on body "**********" at bounding box center [402, 350] width 804 height 701
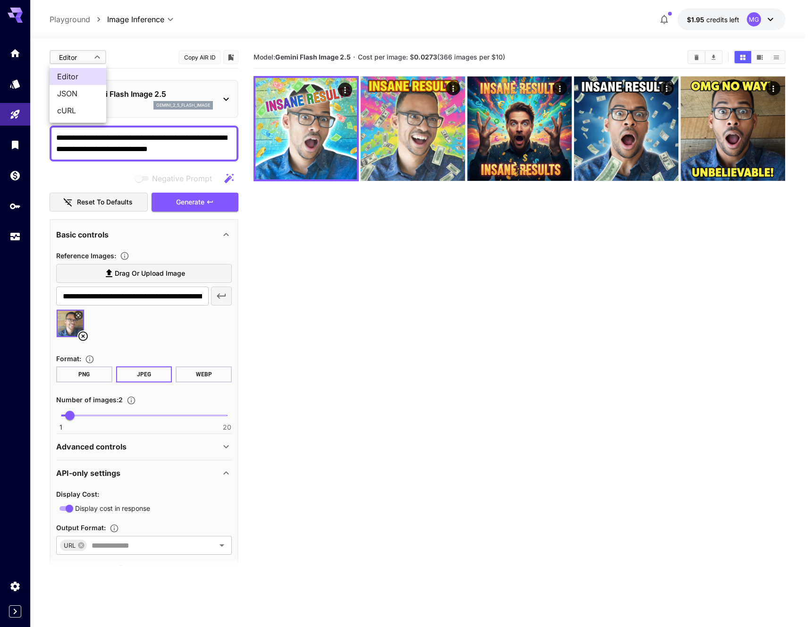
click at [83, 92] on span "JSON" at bounding box center [78, 93] width 42 height 11
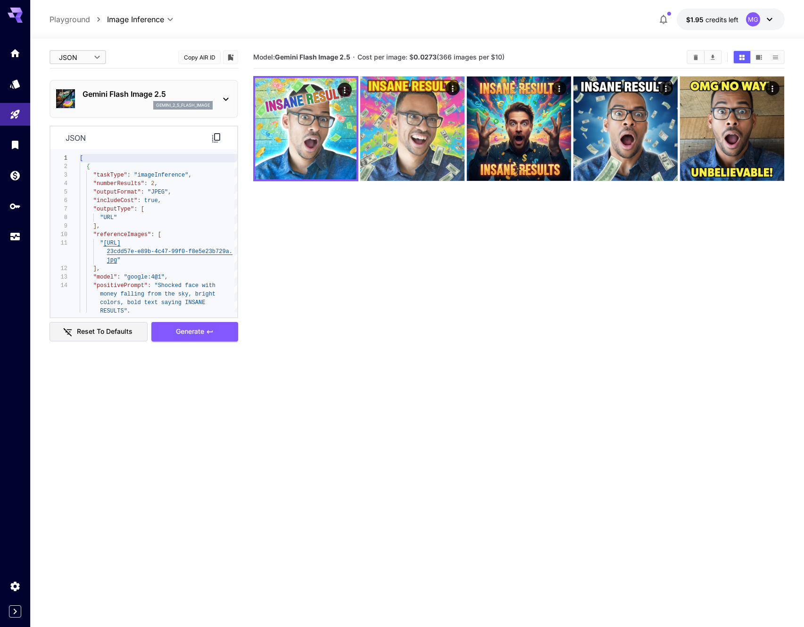
click at [78, 66] on body "**********" at bounding box center [402, 350] width 804 height 701
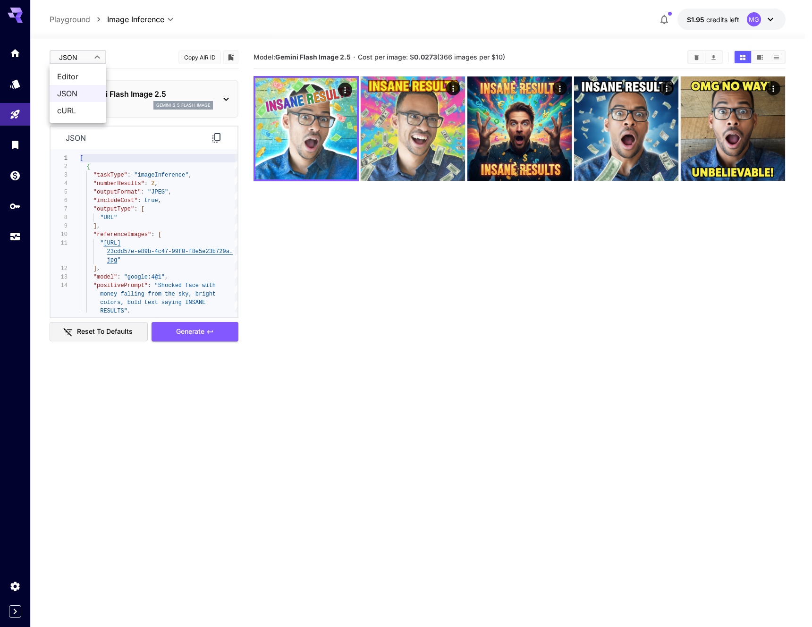
click at [80, 105] on span "cURL" at bounding box center [78, 110] width 42 height 11
type input "****"
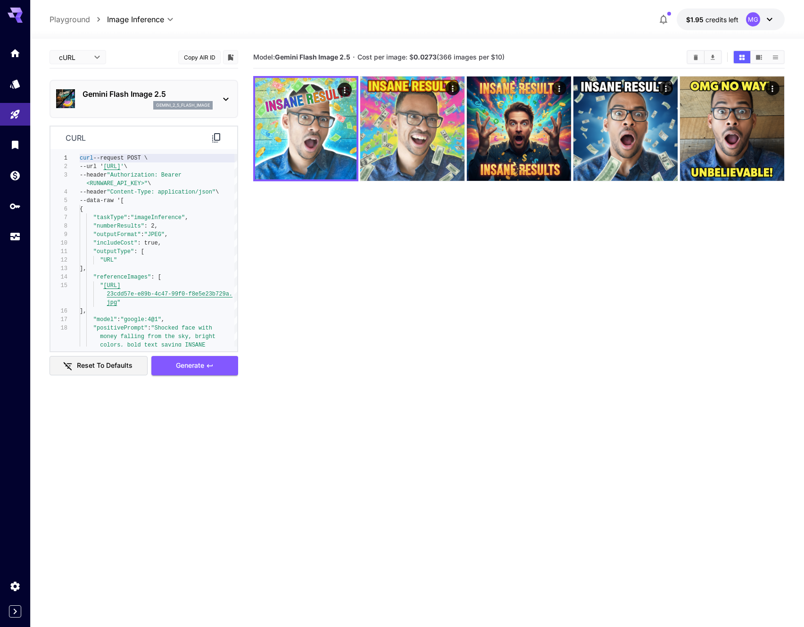
click at [212, 134] on icon at bounding box center [216, 137] width 11 height 11
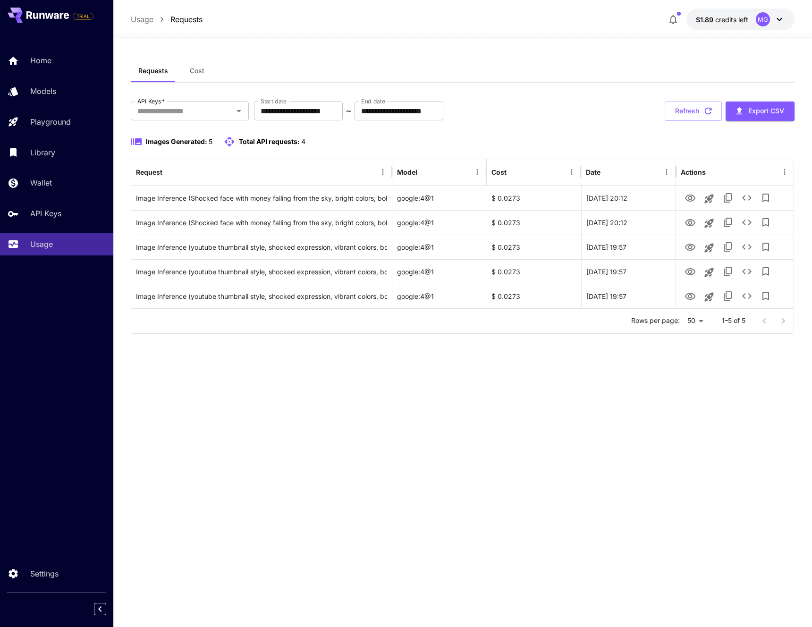
click at [335, 140] on div "Images Generated: 5 Total API requests: 4" at bounding box center [462, 141] width 663 height 11
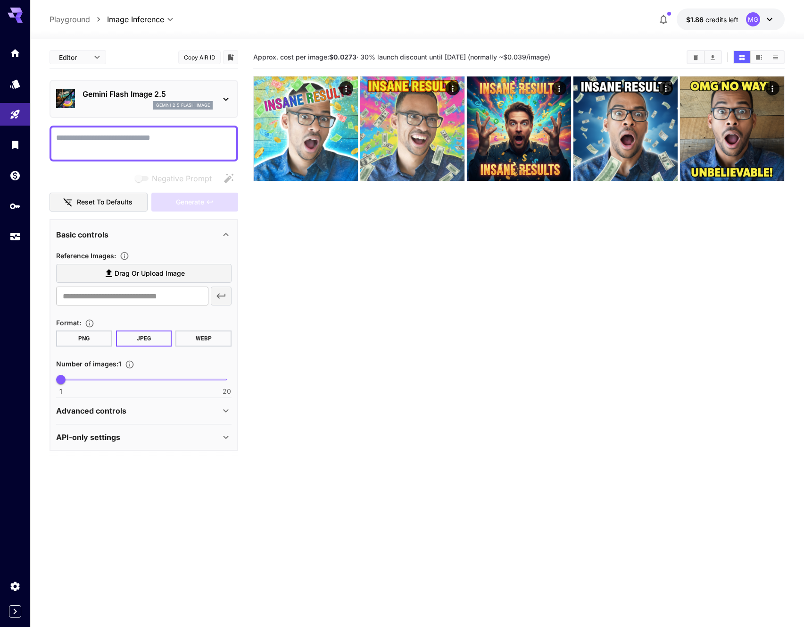
click at [715, 12] on button "$1.86 credits left MG" at bounding box center [731, 19] width 108 height 22
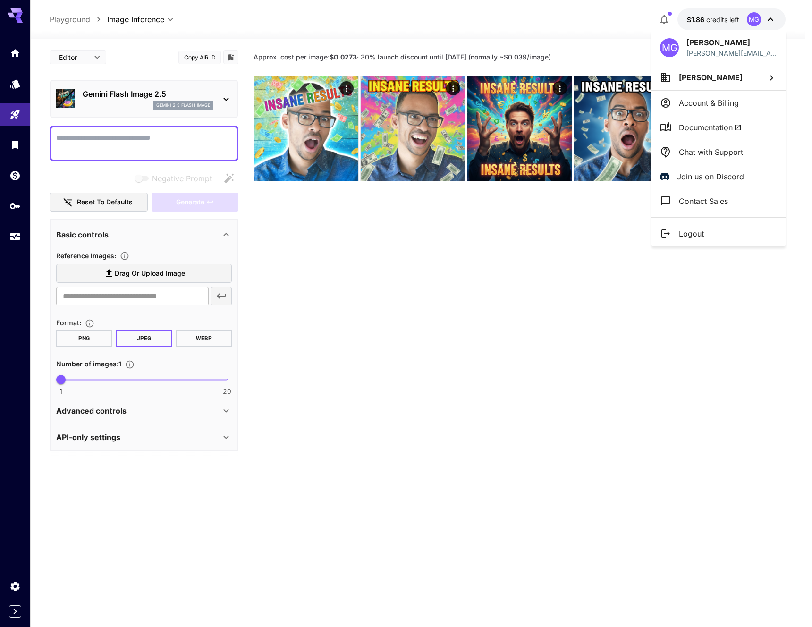
click at [384, 342] on div at bounding box center [406, 313] width 812 height 627
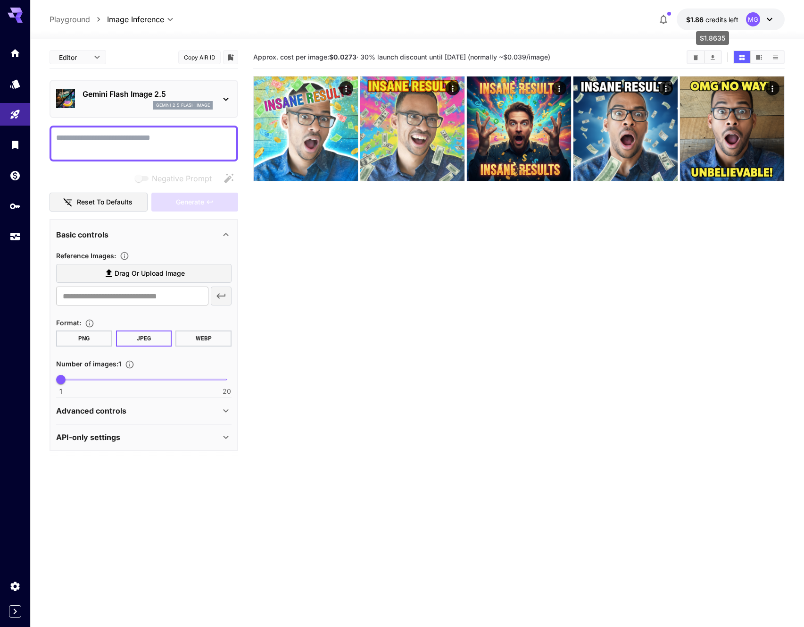
click at [689, 22] on span "$1.86" at bounding box center [696, 20] width 19 height 8
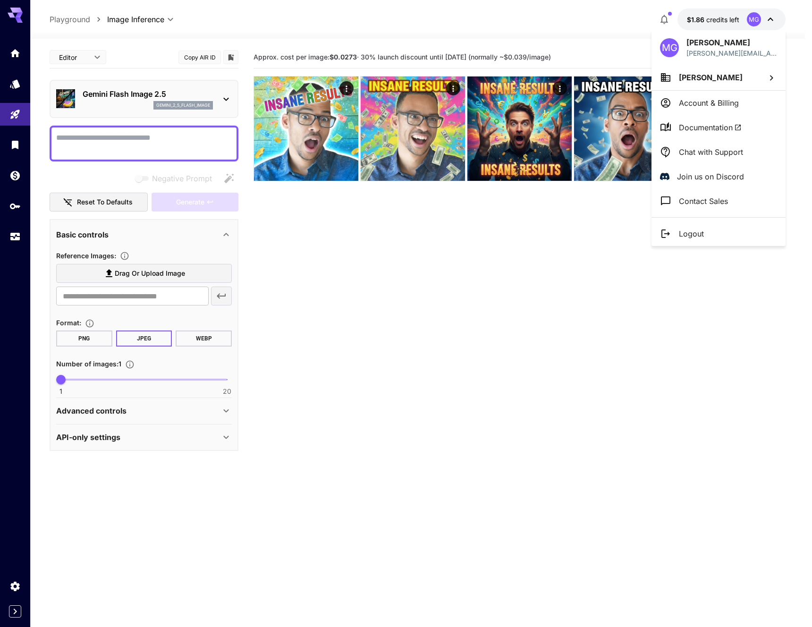
click at [713, 99] on p "Account & Billing" at bounding box center [709, 102] width 60 height 11
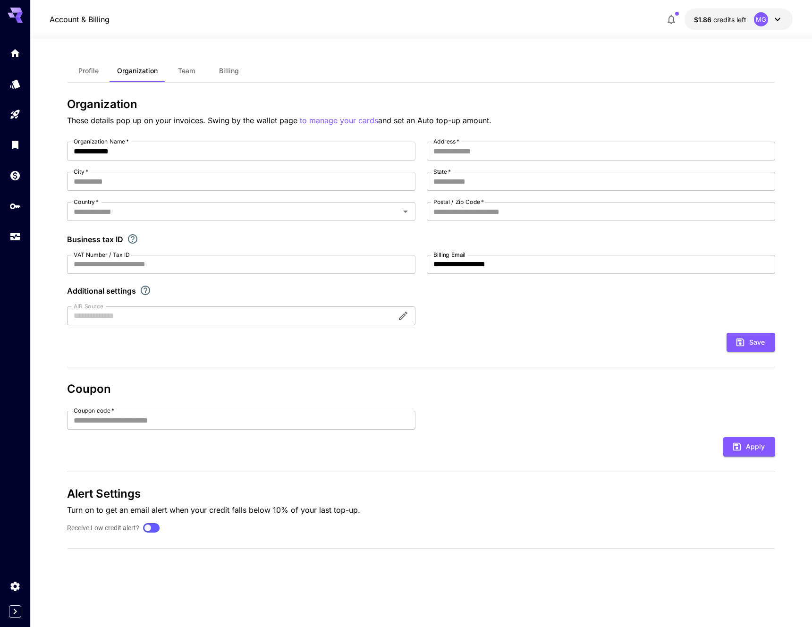
click at [101, 70] on button "Profile" at bounding box center [88, 70] width 42 height 23
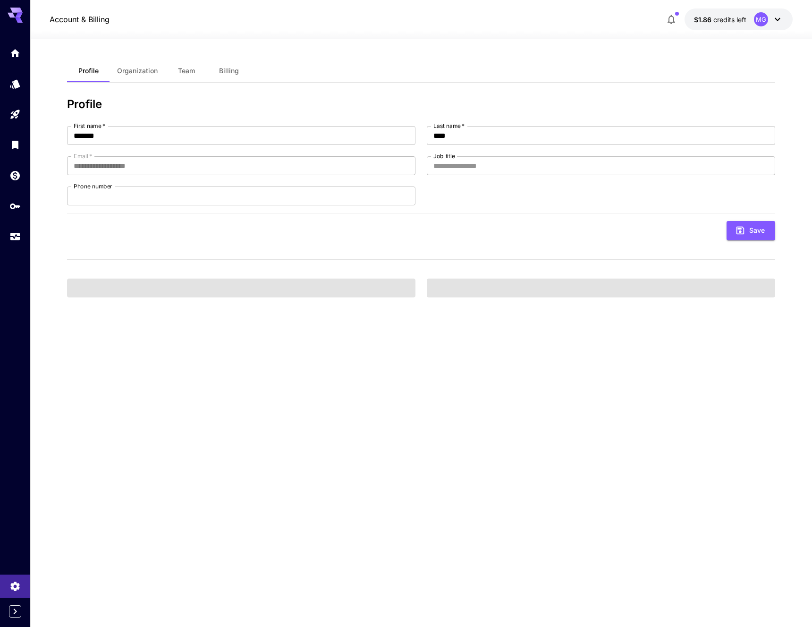
click at [249, 74] on button "Billing" at bounding box center [229, 70] width 42 height 23
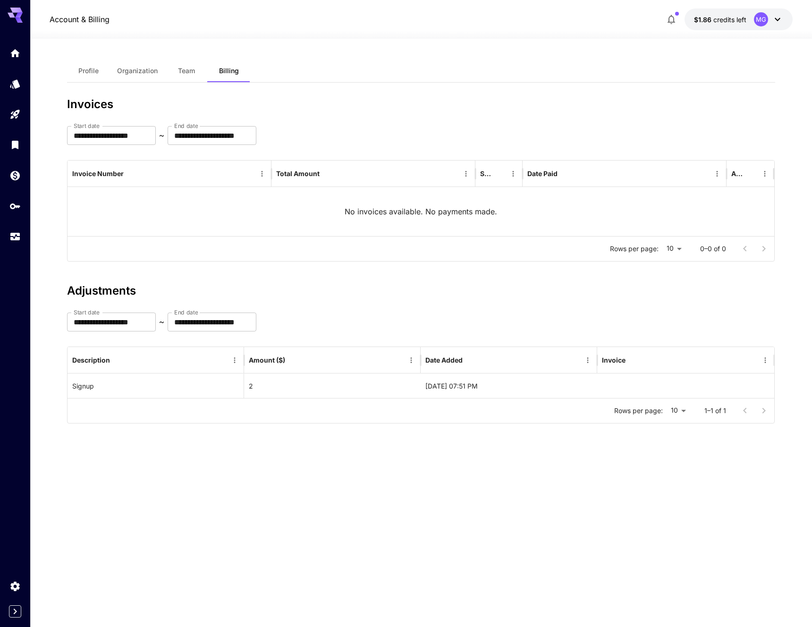
click at [773, 18] on icon at bounding box center [776, 19] width 11 height 11
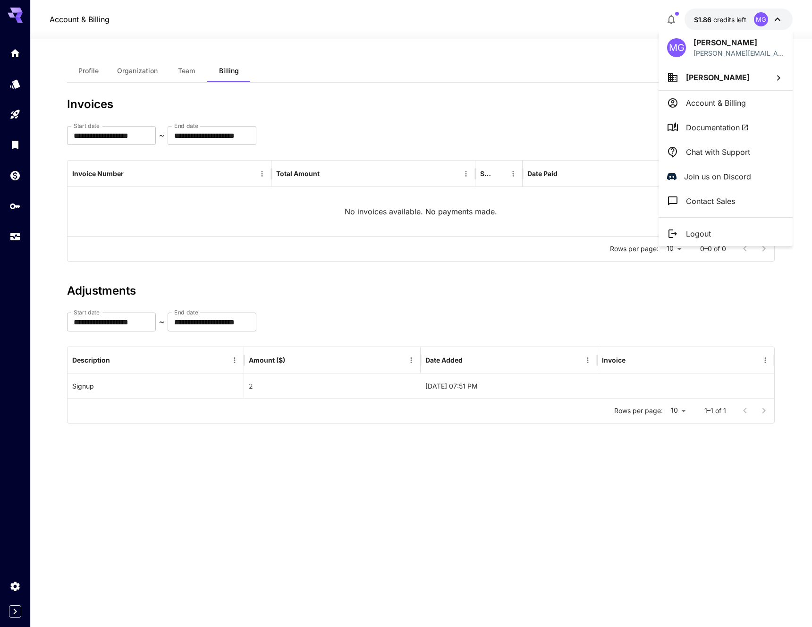
click at [712, 78] on span "[PERSON_NAME]" at bounding box center [718, 77] width 64 height 9
drag, startPoint x: 651, startPoint y: 45, endPoint x: 656, endPoint y: 37, distance: 9.7
click at [651, 45] on div at bounding box center [406, 313] width 812 height 627
click at [668, 15] on div at bounding box center [406, 313] width 812 height 627
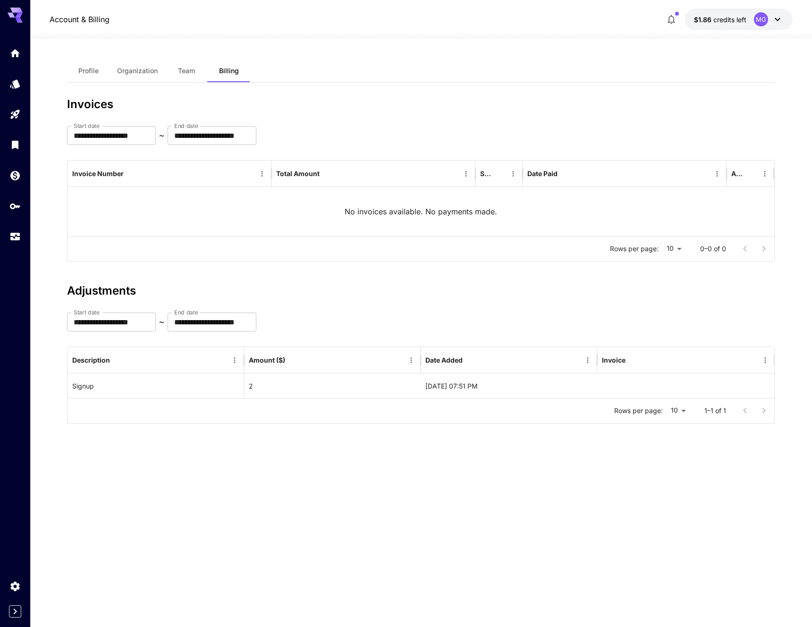
click at [674, 15] on icon "button" at bounding box center [670, 19] width 11 height 11
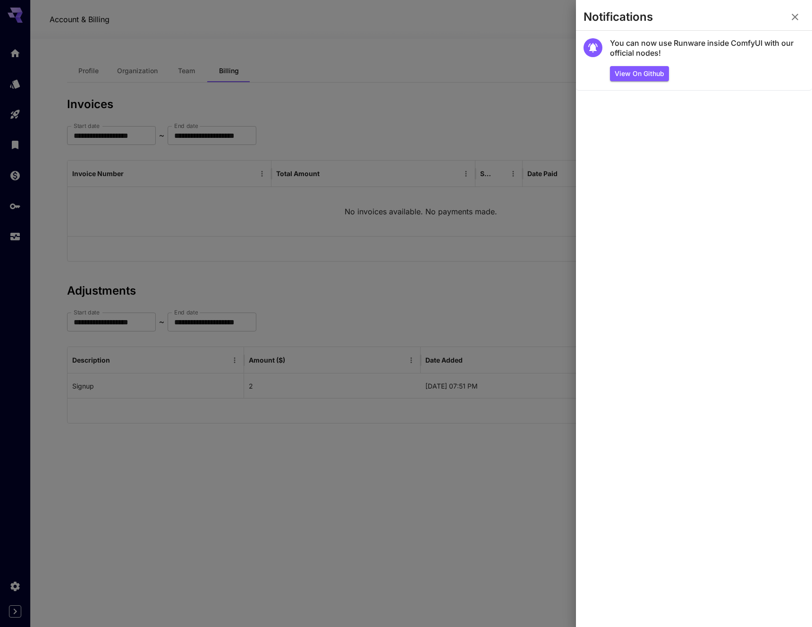
click at [397, 44] on div at bounding box center [406, 313] width 812 height 627
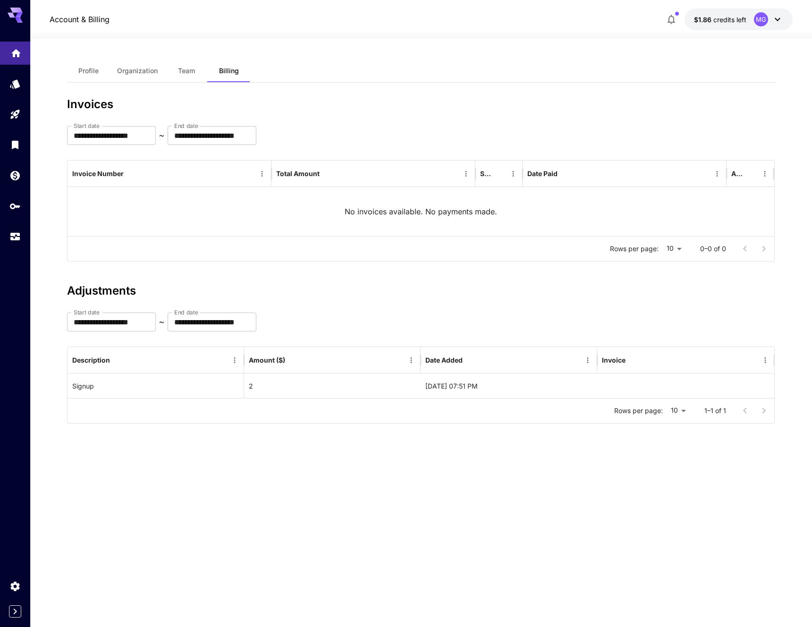
click at [11, 55] on icon "Home" at bounding box center [15, 50] width 11 height 11
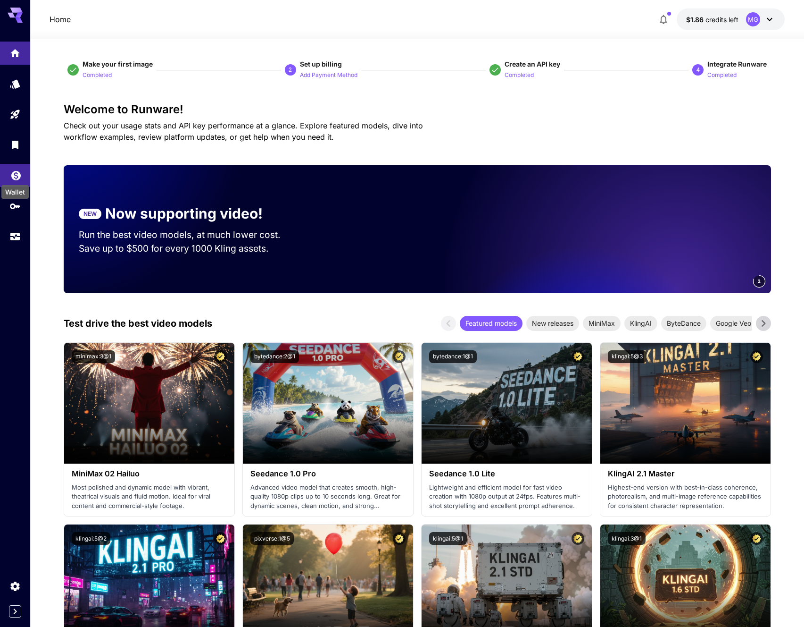
click at [12, 176] on icon "Wallet" at bounding box center [15, 172] width 11 height 11
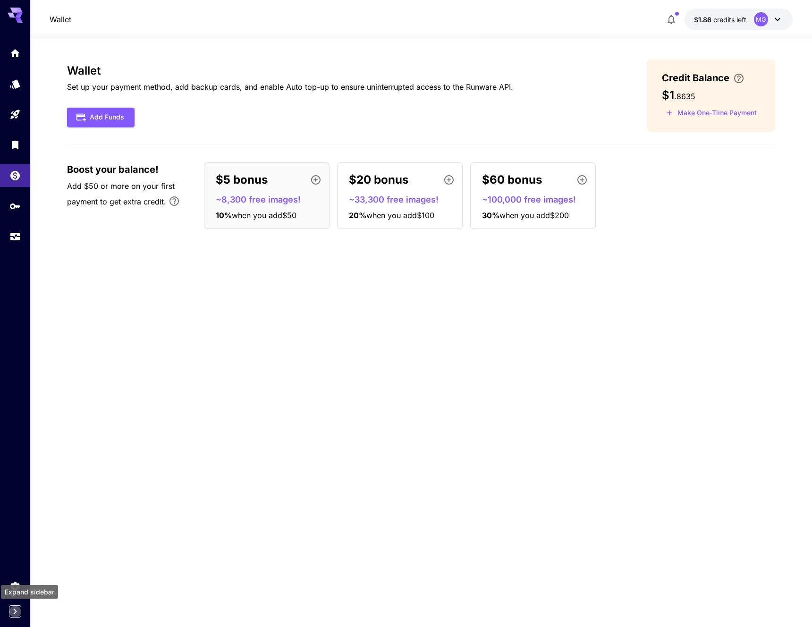
click at [15, 610] on icon "Expand sidebar" at bounding box center [15, 611] width 3 height 6
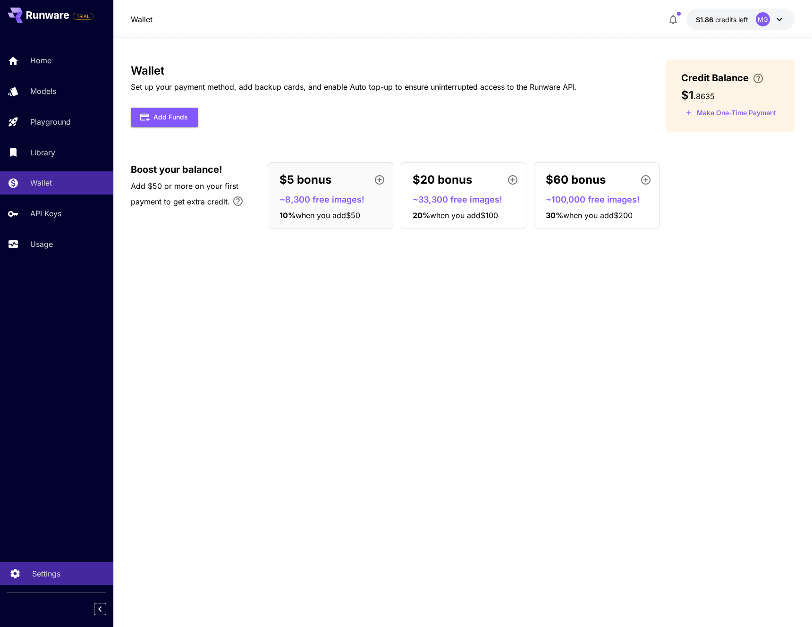
click at [41, 577] on p "Settings" at bounding box center [46, 573] width 28 height 11
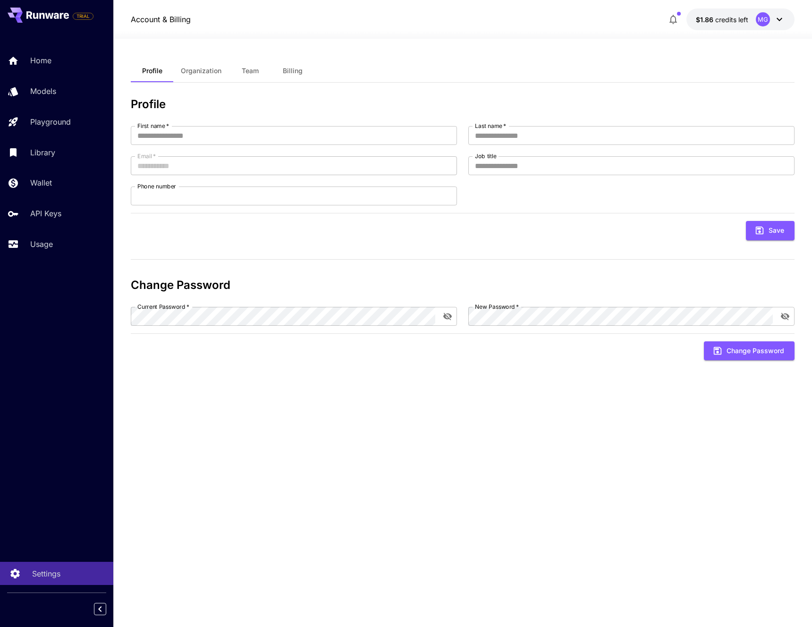
type input "*******"
type input "****"
type input "**********"
click at [41, 577] on p "Settings" at bounding box center [46, 573] width 28 height 11
click at [67, 186] on div "Wallet" at bounding box center [69, 182] width 74 height 11
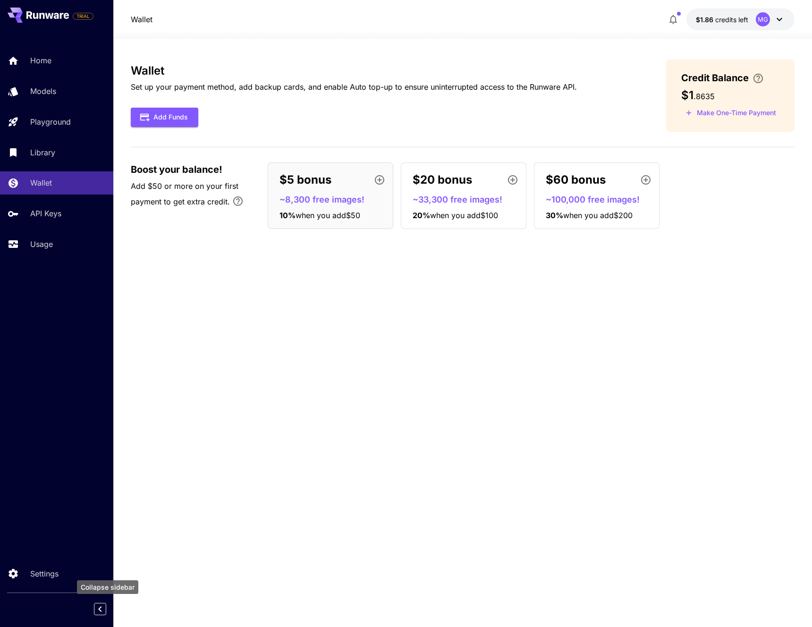
click at [103, 604] on icon "Collapse sidebar" at bounding box center [99, 608] width 11 height 11
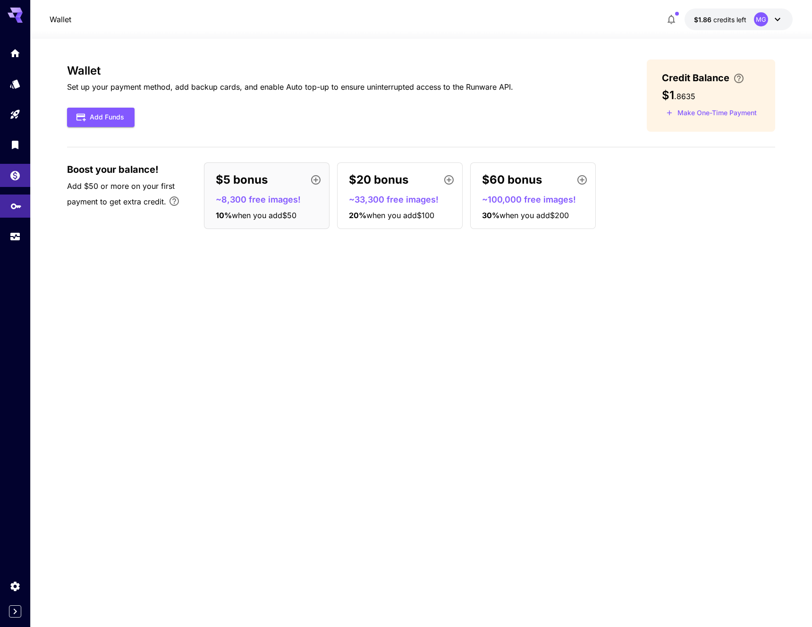
click at [11, 217] on link at bounding box center [15, 205] width 30 height 23
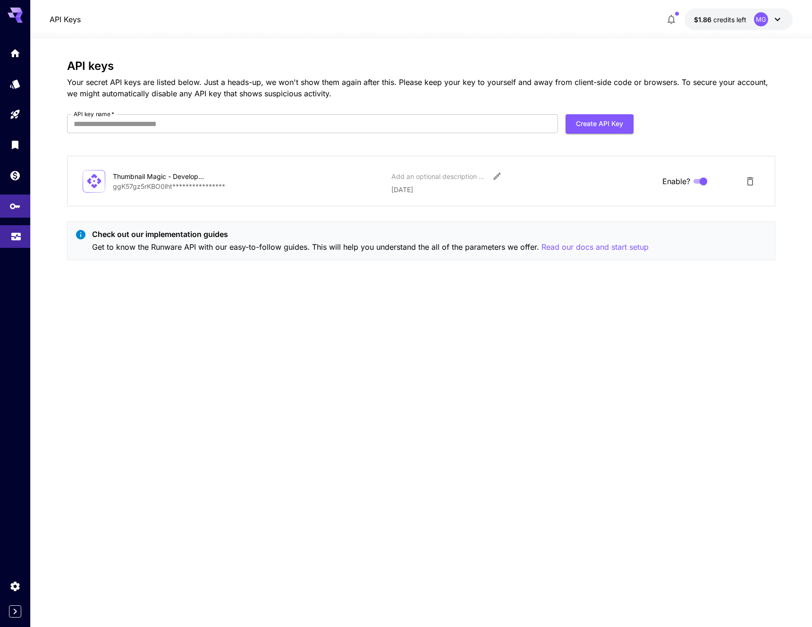
click at [18, 232] on icon "Usage" at bounding box center [15, 232] width 9 height 5
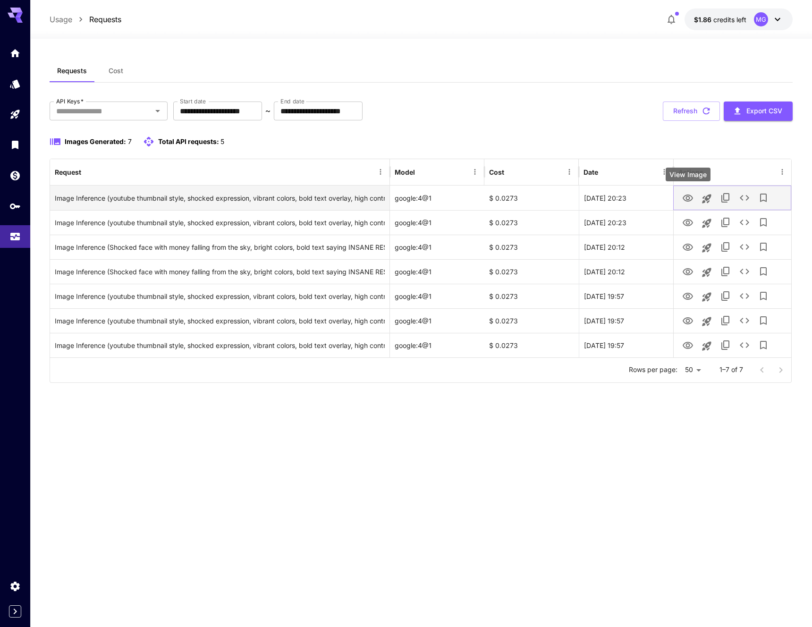
click at [690, 197] on icon "View Image" at bounding box center [687, 198] width 11 height 11
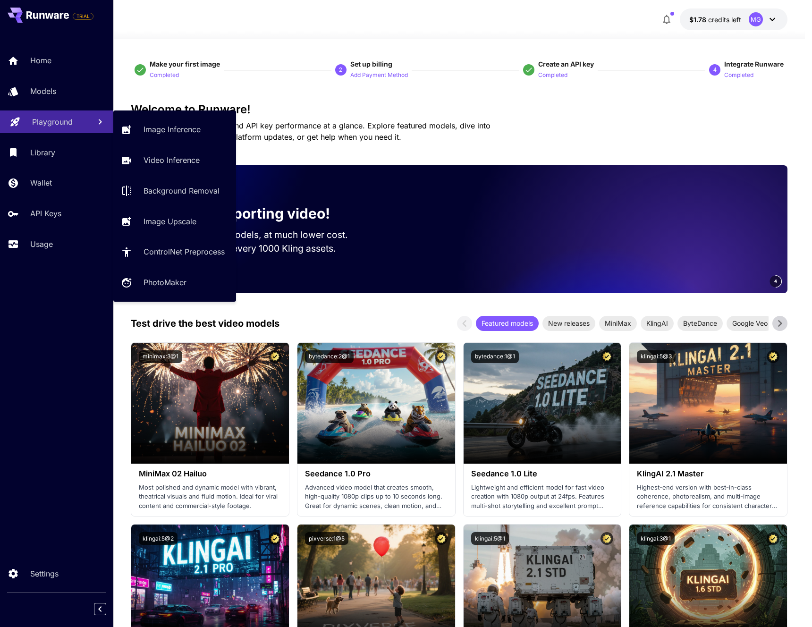
click at [76, 121] on div "Playground" at bounding box center [57, 121] width 51 height 11
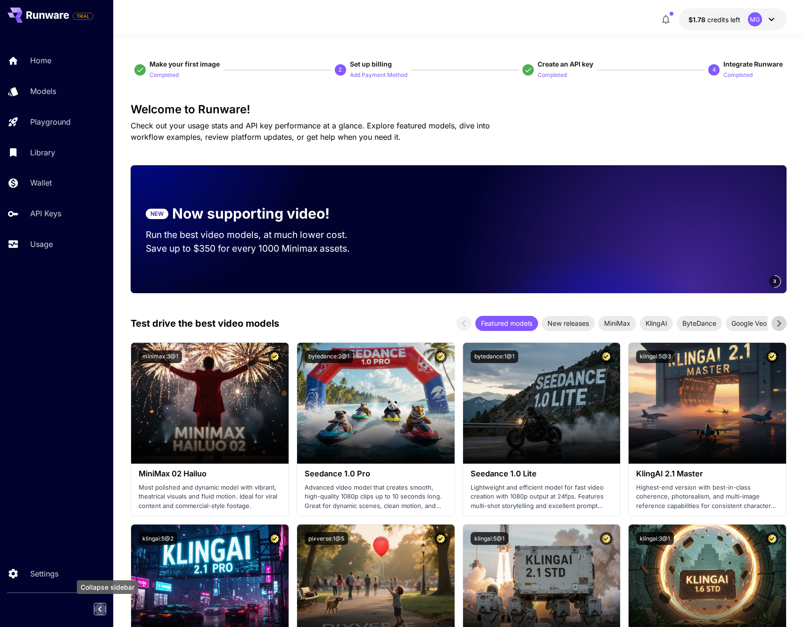
click at [99, 608] on icon "Collapse sidebar" at bounding box center [99, 609] width 3 height 6
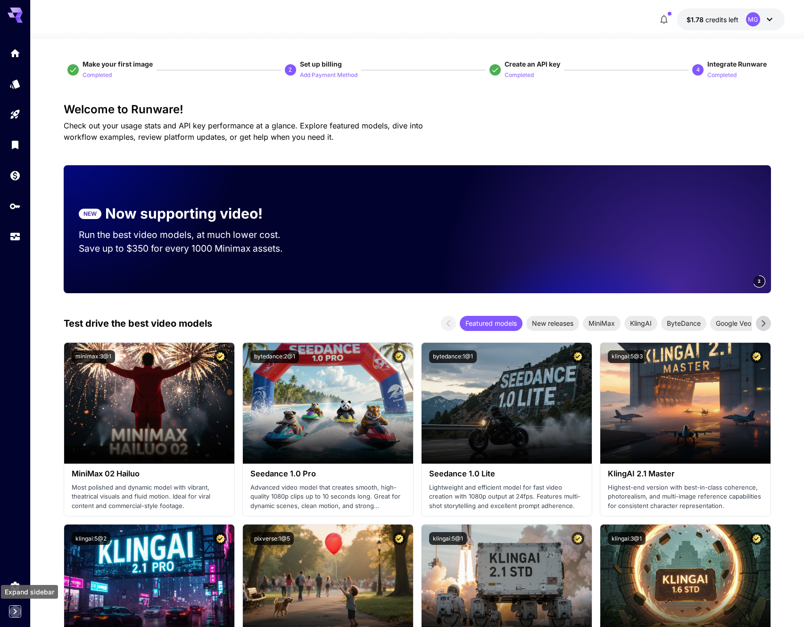
click at [14, 612] on icon "Expand sidebar" at bounding box center [14, 610] width 11 height 11
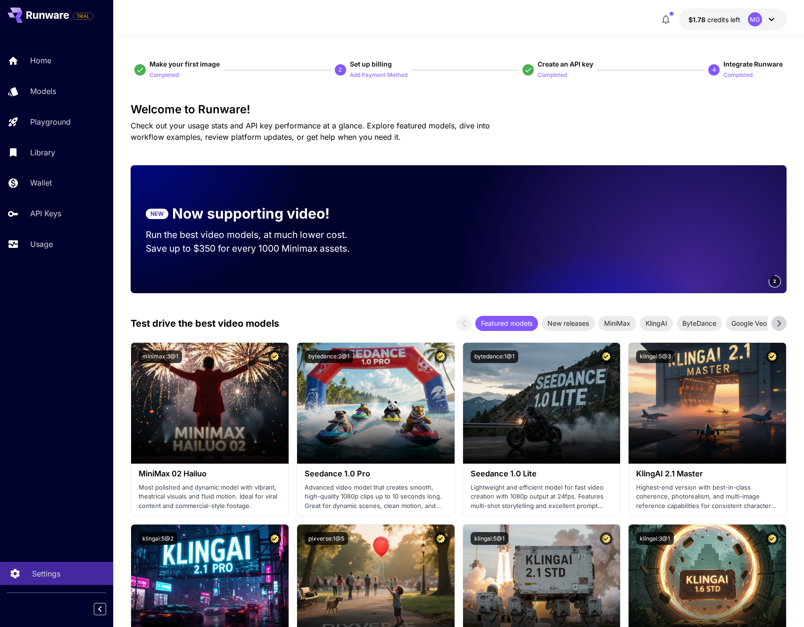
click at [27, 579] on link "Settings" at bounding box center [56, 572] width 113 height 23
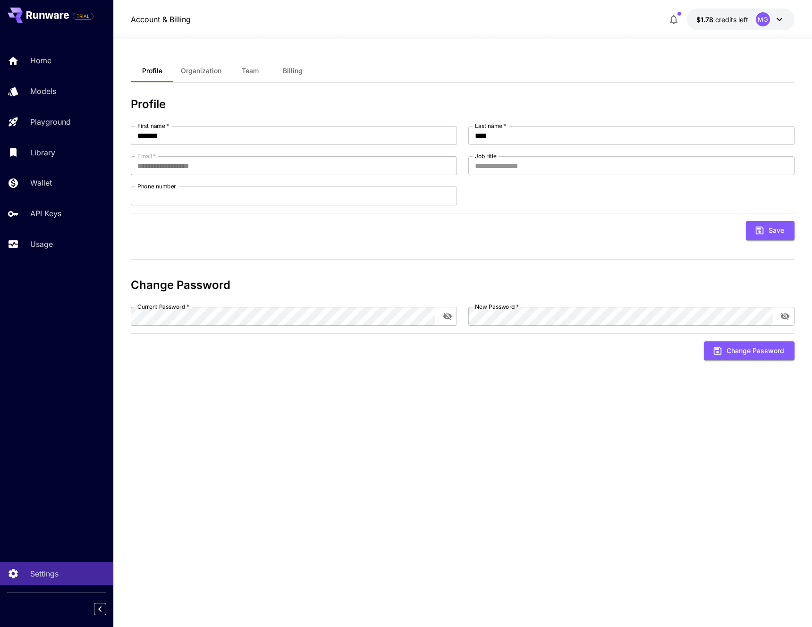
click at [751, 14] on button "$1.78 credits left MG" at bounding box center [741, 19] width 108 height 22
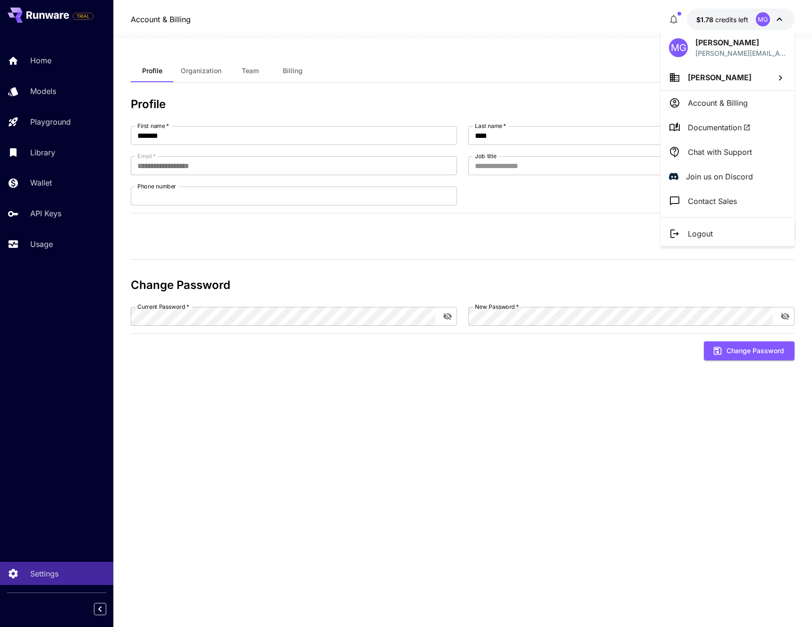
click at [722, 170] on li "Join us on Discord" at bounding box center [727, 176] width 134 height 25
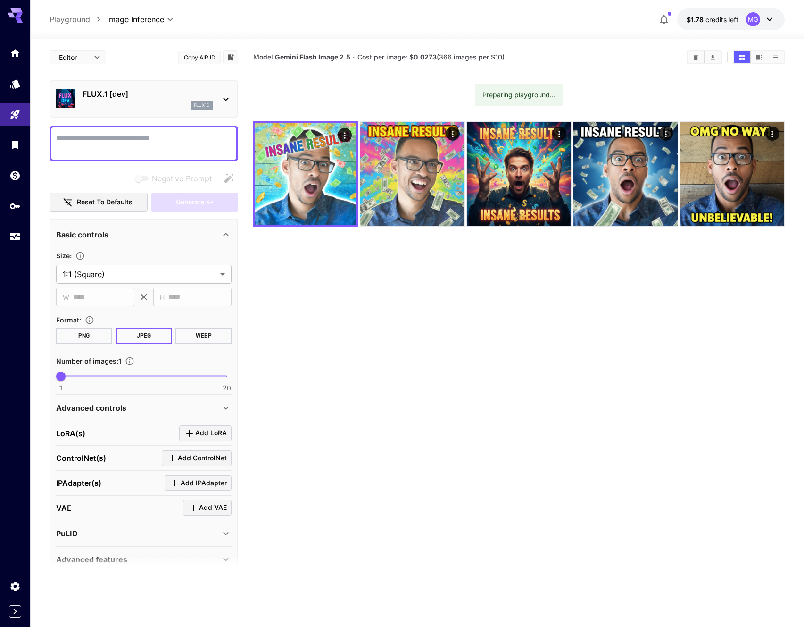
click at [180, 107] on div "flux1d" at bounding box center [148, 105] width 130 height 8
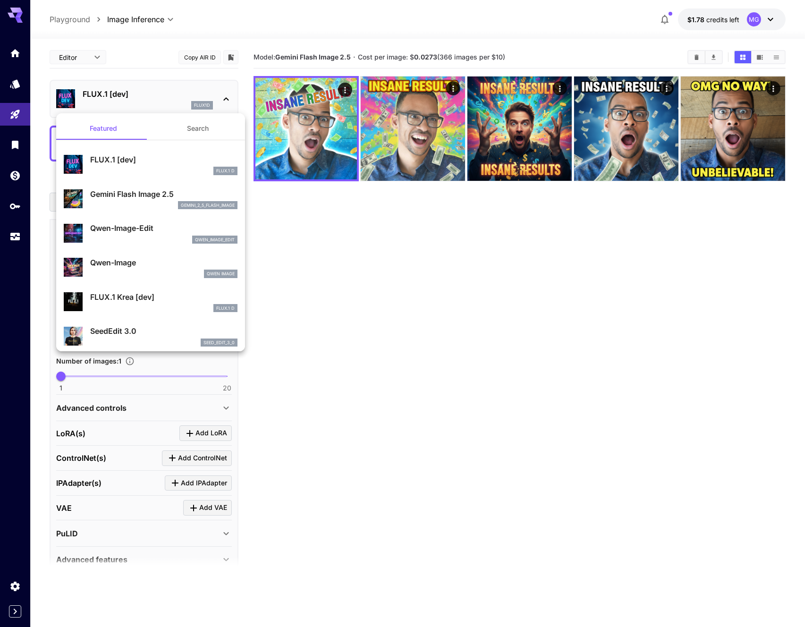
click at [149, 202] on div "gemini_2_5_flash_image" at bounding box center [163, 205] width 147 height 8
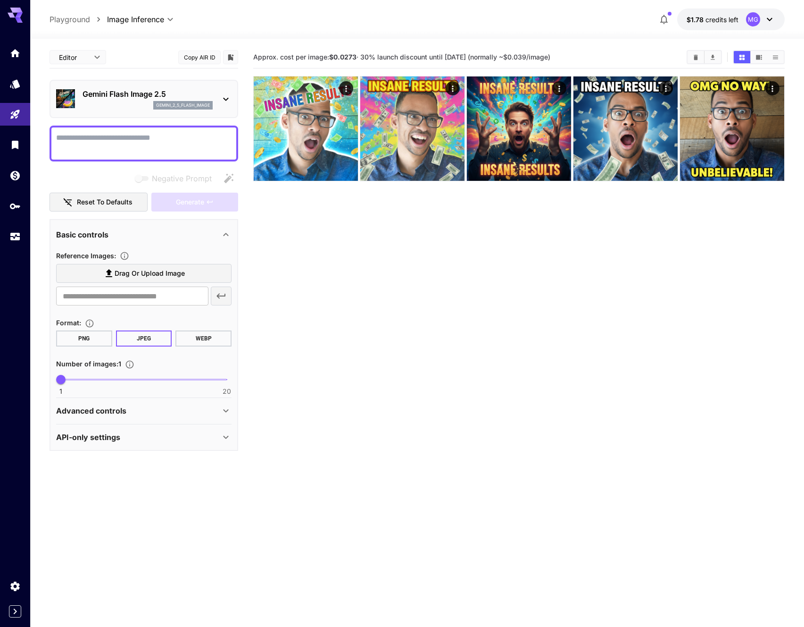
click at [99, 58] on body "**********" at bounding box center [402, 350] width 804 height 701
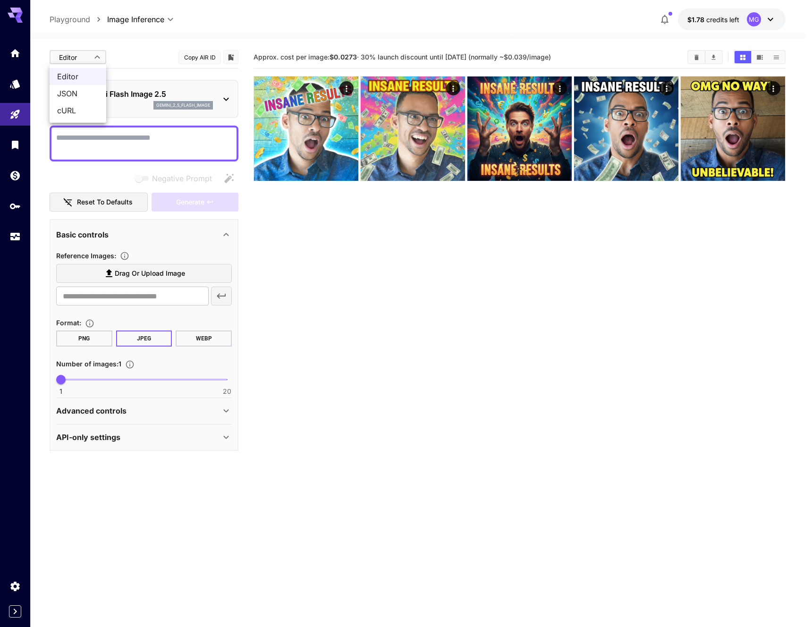
click at [84, 92] on span "JSON" at bounding box center [78, 93] width 42 height 11
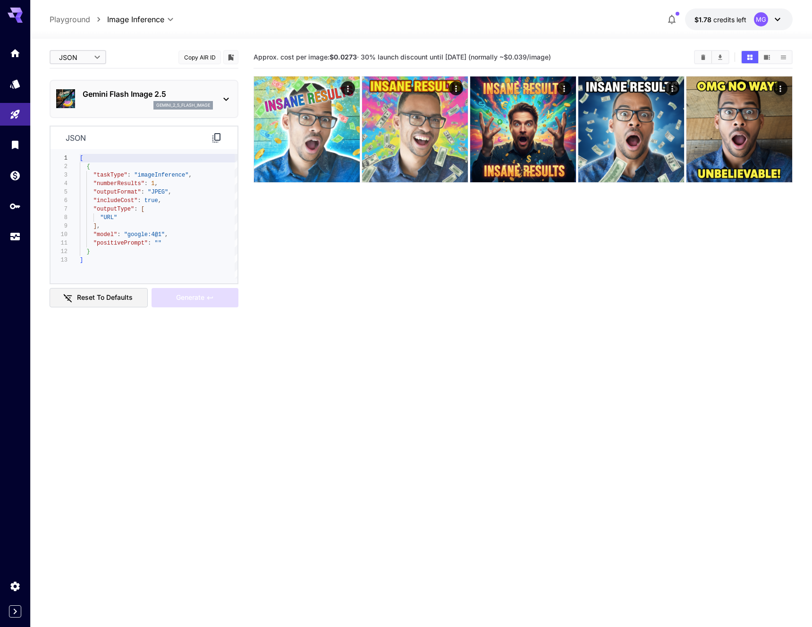
click at [83, 54] on body "**********" at bounding box center [406, 350] width 812 height 701
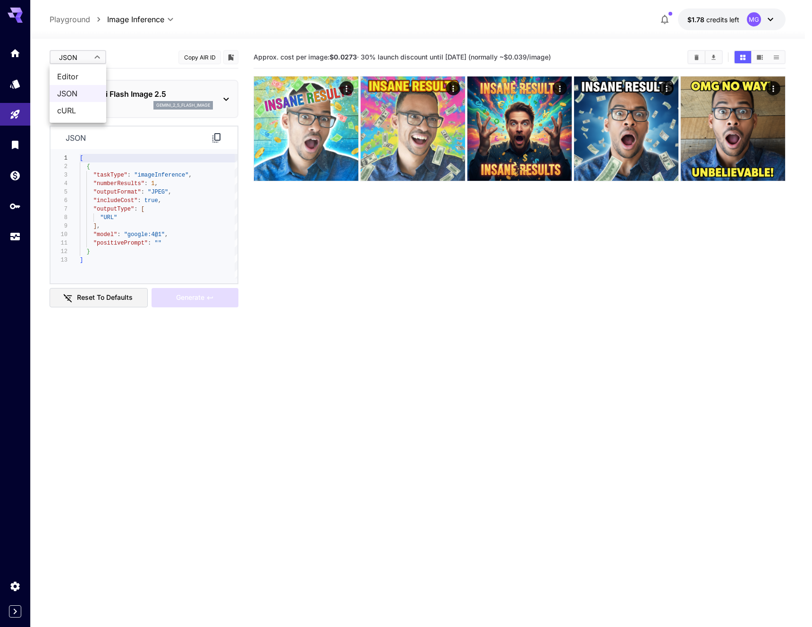
click at [79, 72] on span "Editor" at bounding box center [78, 76] width 42 height 11
type input "****"
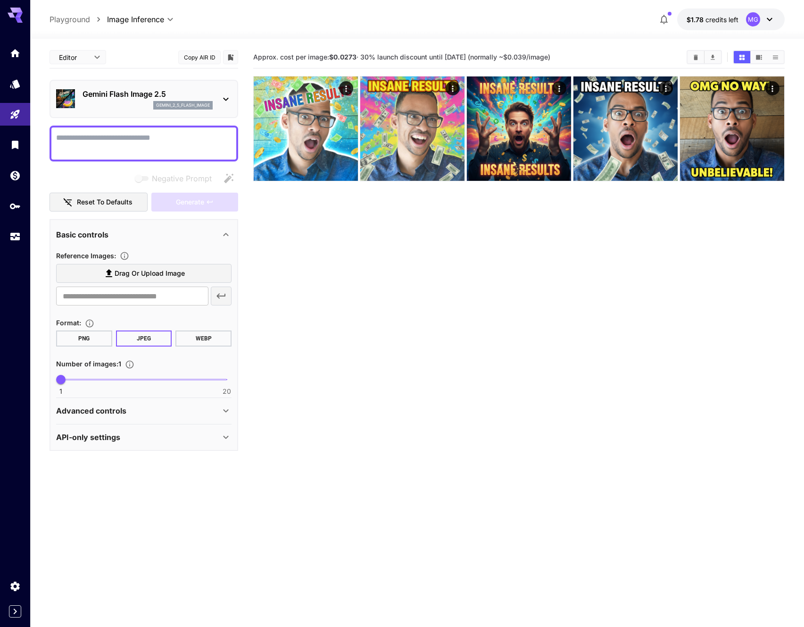
click at [122, 403] on div "Advanced controls" at bounding box center [144, 410] width 176 height 23
click at [119, 486] on p "API-only settings" at bounding box center [88, 488] width 64 height 11
click at [147, 92] on p "Gemini Flash Image 2.5" at bounding box center [148, 93] width 130 height 11
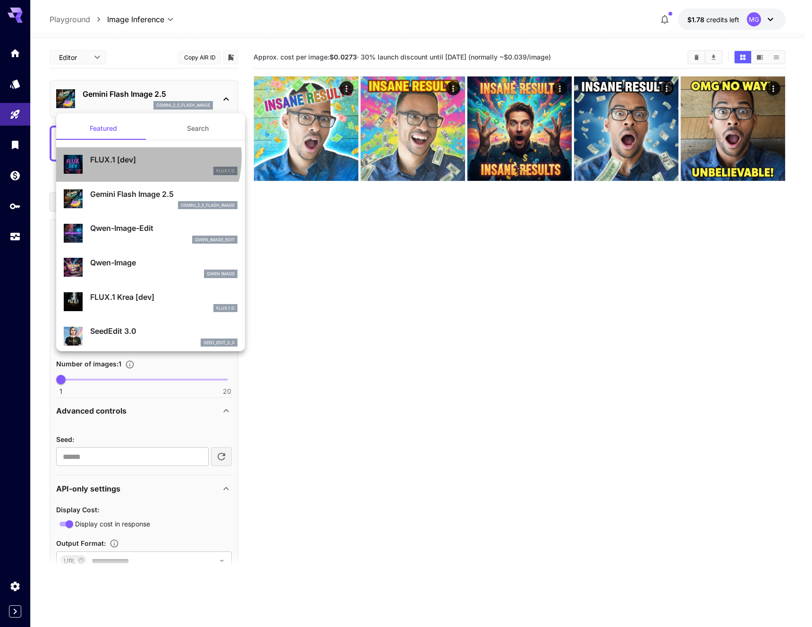
click at [136, 157] on p "FLUX.1 [dev]" at bounding box center [163, 159] width 147 height 11
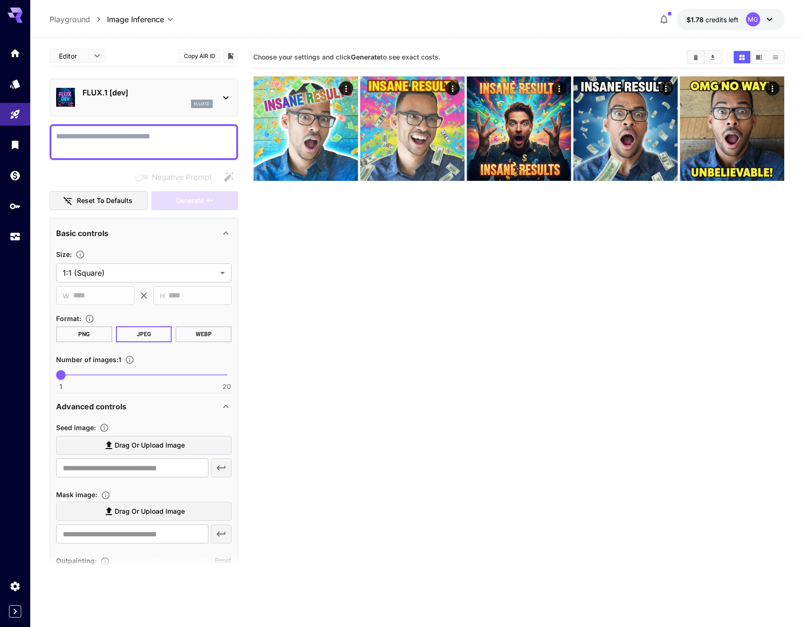
scroll to position [2, 0]
click at [154, 136] on textarea "Negative Prompt" at bounding box center [144, 141] width 176 height 23
click at [171, 101] on div "flux1d" at bounding box center [148, 103] width 130 height 8
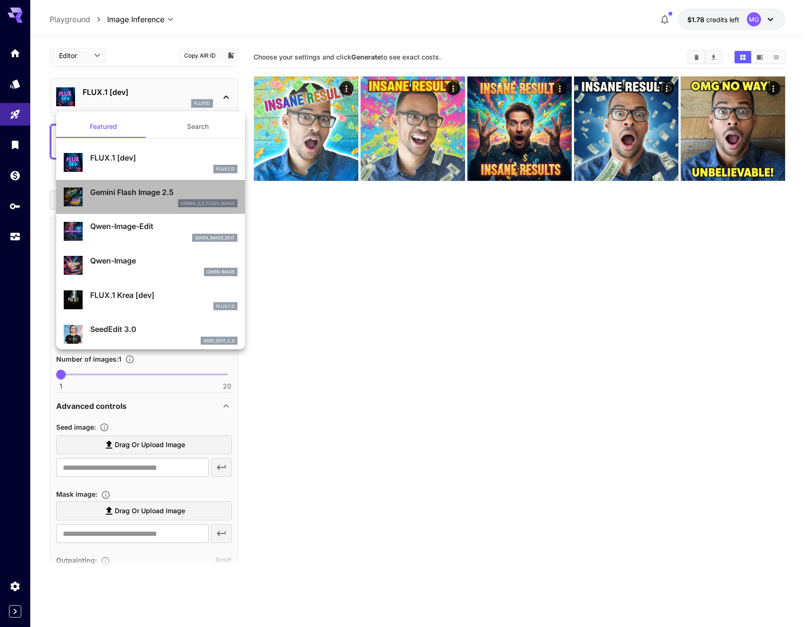
click at [160, 189] on p "Gemini Flash Image 2.5" at bounding box center [163, 191] width 147 height 11
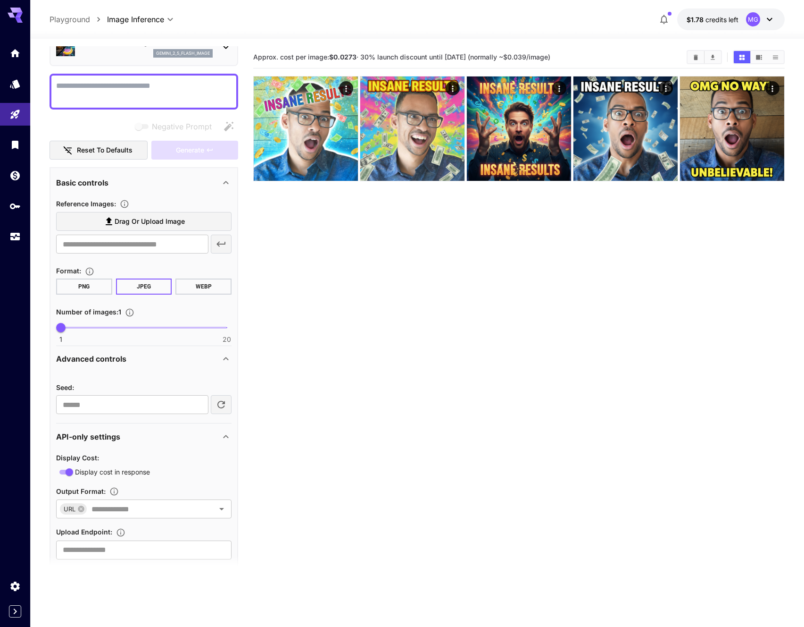
scroll to position [73, 0]
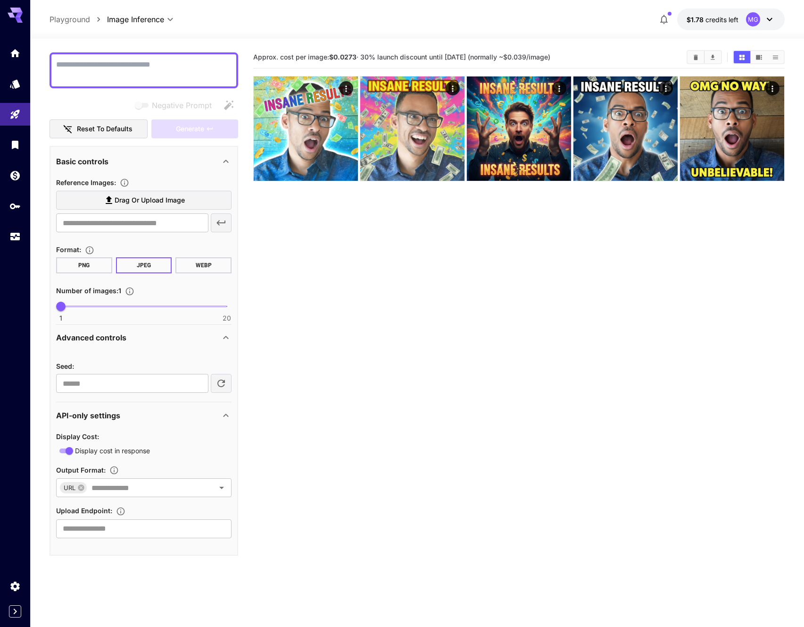
click at [639, 353] on section "Approx. cost per image: $0.0273 · 30% launch discount until 15th september (nor…" at bounding box center [519, 359] width 532 height 627
click at [570, 318] on section "Approx. cost per image: $0.0273 · 30% launch discount until 15th september (nor…" at bounding box center [519, 359] width 532 height 627
click at [131, 196] on span "Drag or upload image" at bounding box center [150, 200] width 70 height 12
click at [0, 0] on input "Drag or upload image" at bounding box center [0, 0] width 0 height 0
click at [739, 22] on button "$1.78 credits left MG" at bounding box center [732, 19] width 108 height 22
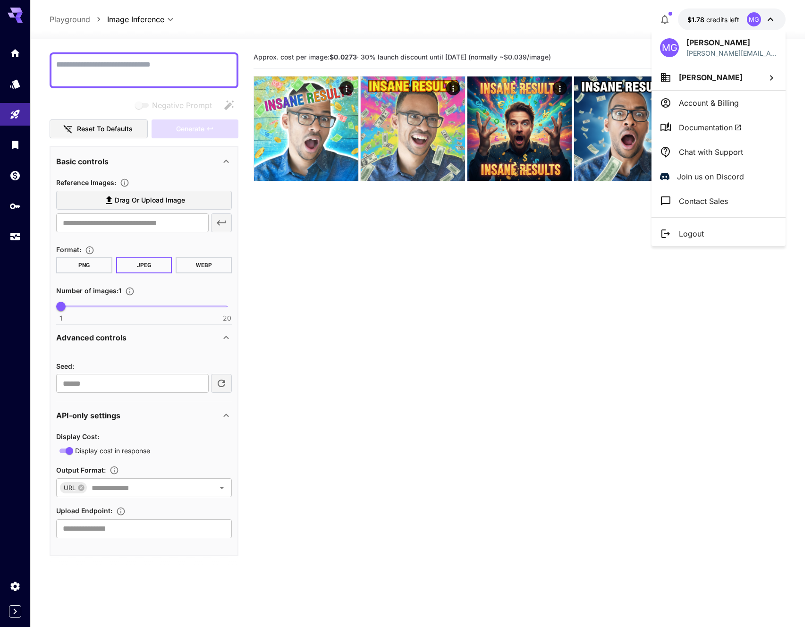
click at [538, 25] on div at bounding box center [406, 313] width 812 height 627
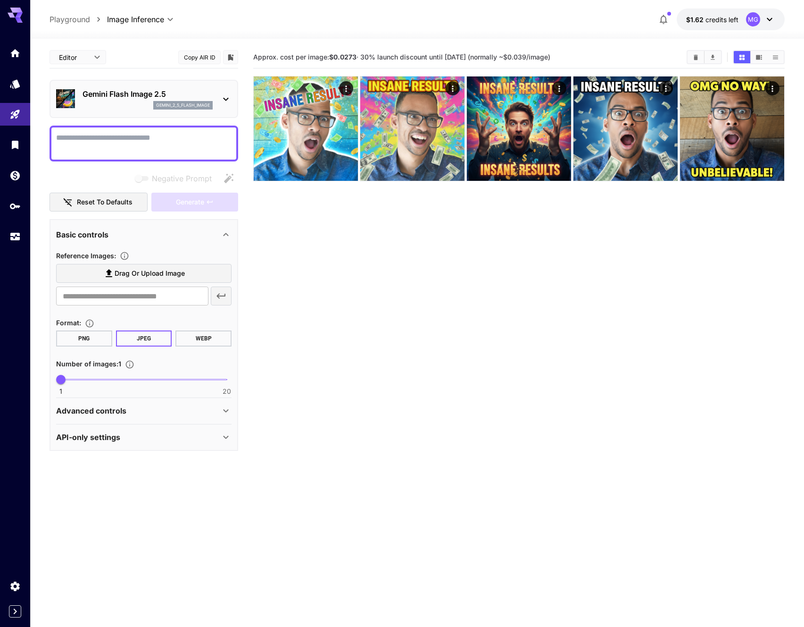
click at [269, 29] on div at bounding box center [417, 32] width 774 height 11
